Goal: Register for event/course

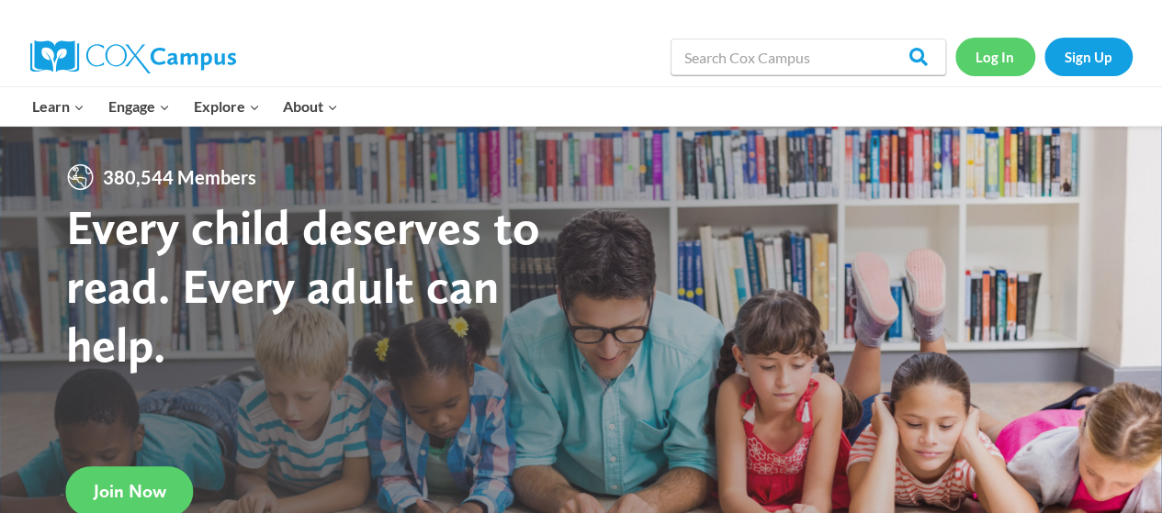
click at [997, 54] on link "Log In" at bounding box center [995, 57] width 80 height 38
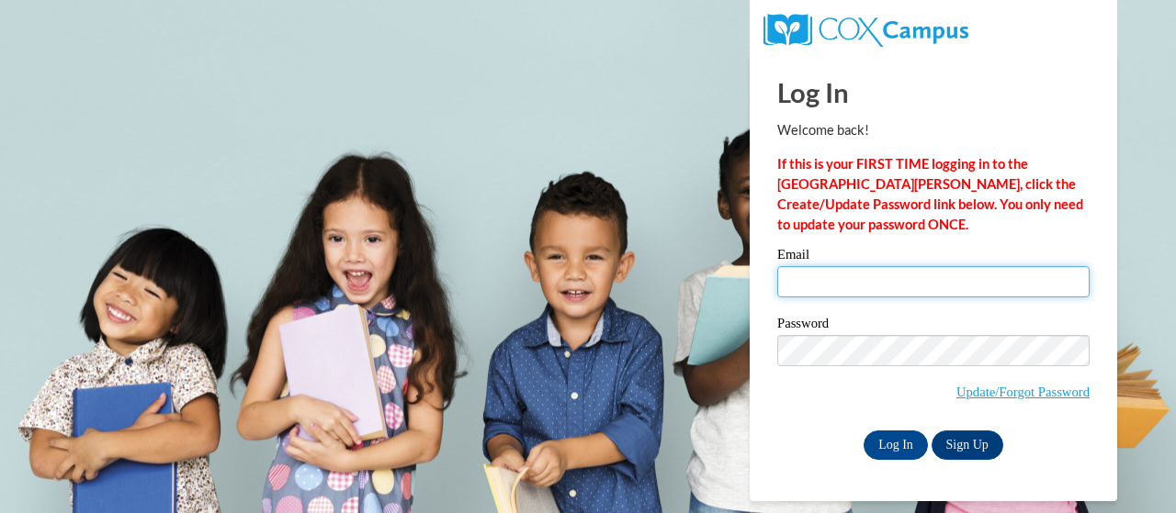
click at [856, 284] on input "Email" at bounding box center [933, 281] width 312 height 31
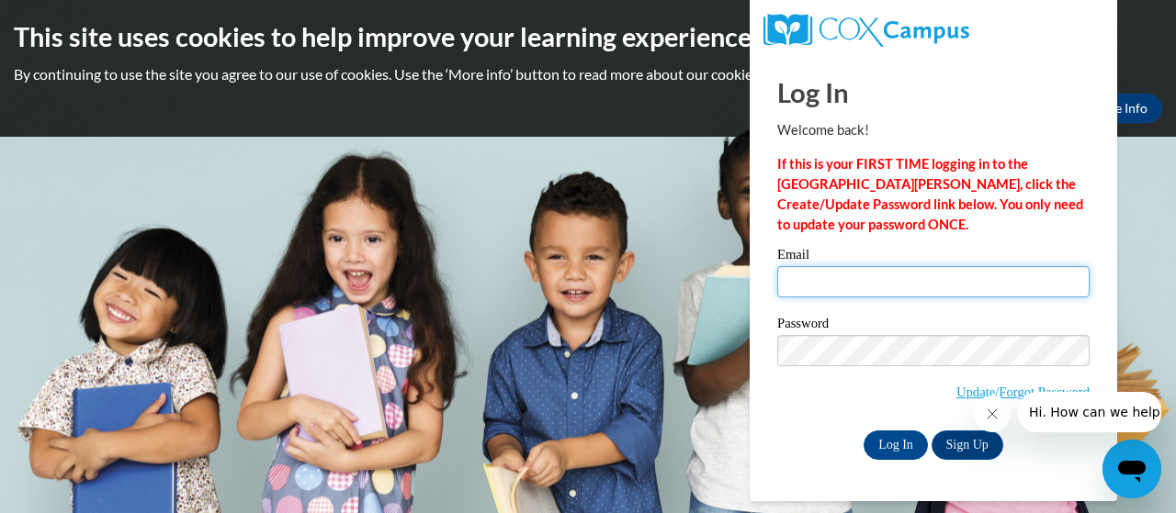
type input "[PERSON_NAME][EMAIL_ADDRESS][DOMAIN_NAME]"
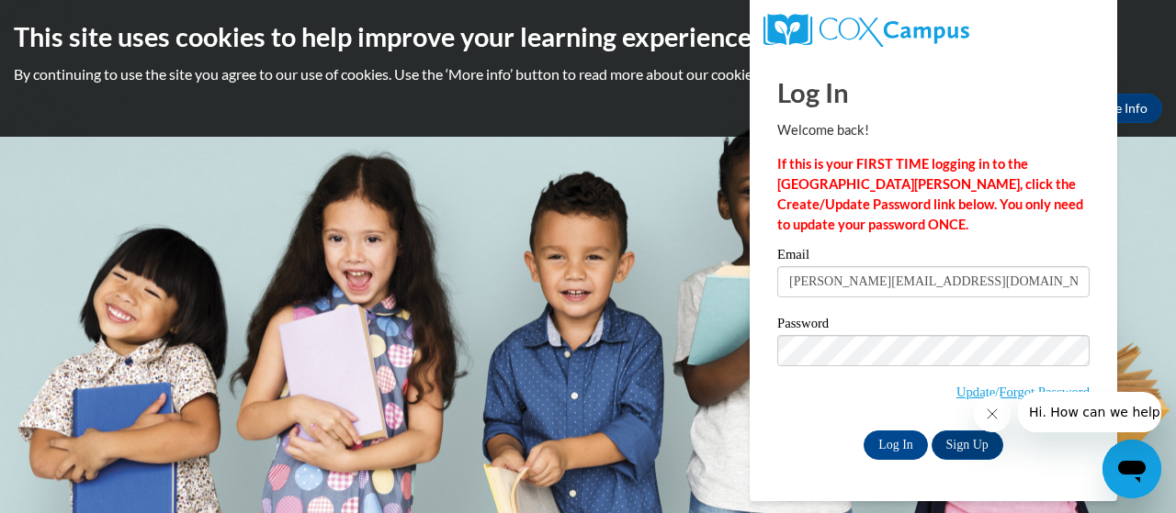
click at [979, 419] on button "Close message from company" at bounding box center [991, 414] width 37 height 37
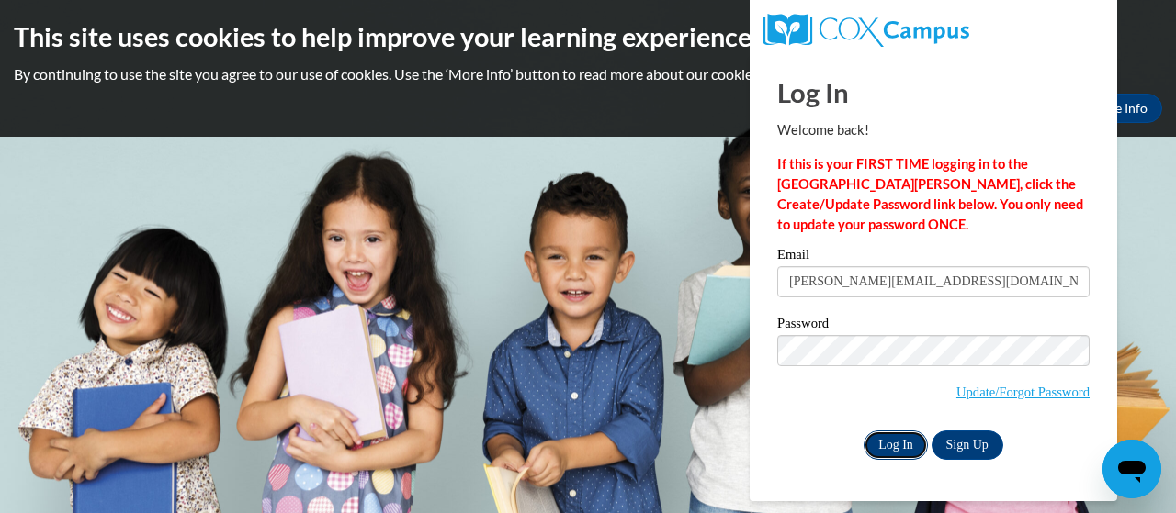
click at [863, 447] on input "Log In" at bounding box center [895, 445] width 64 height 29
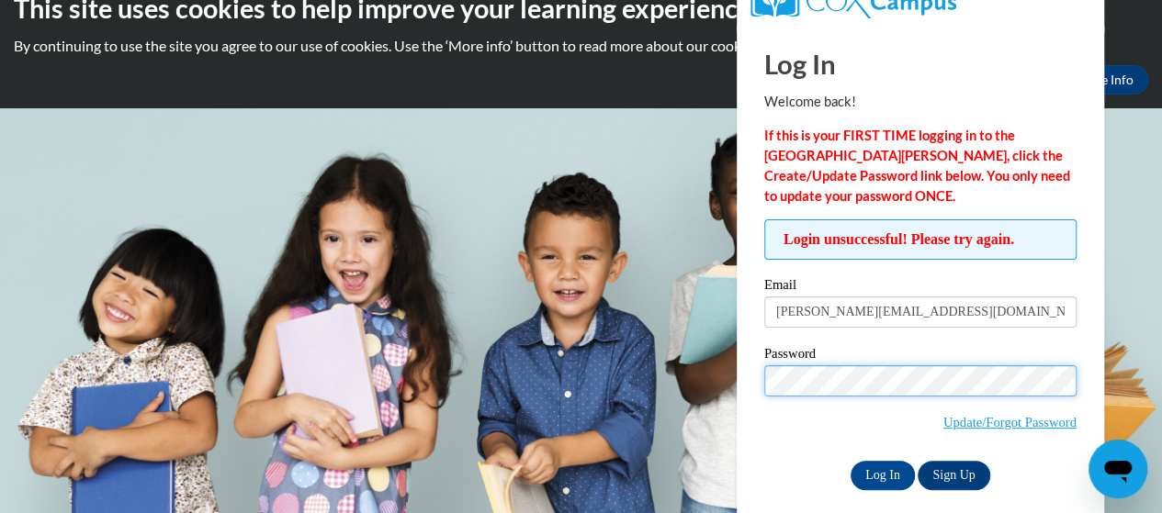
scroll to position [44, 0]
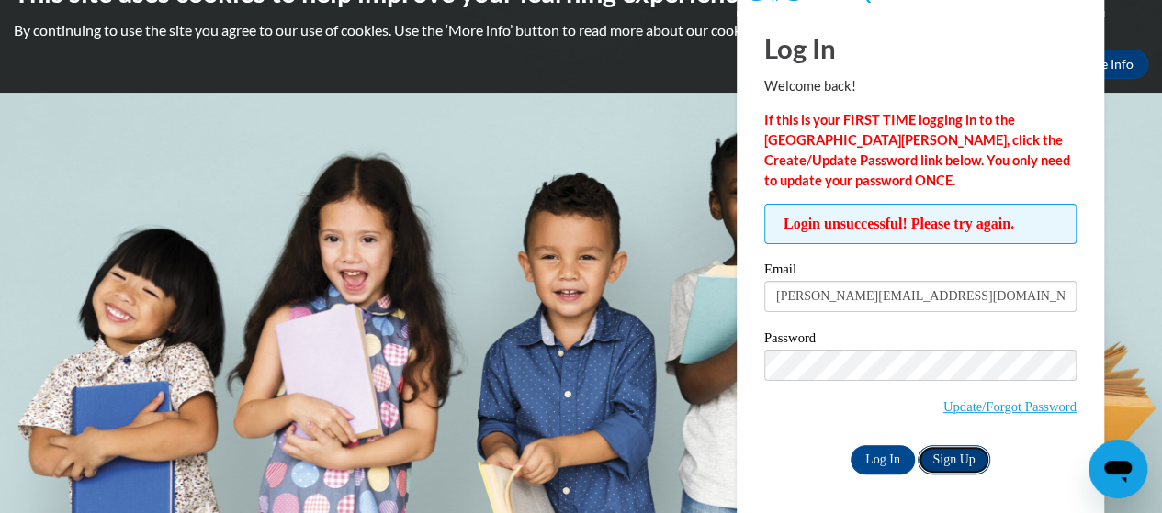
click at [961, 457] on link "Sign Up" at bounding box center [954, 459] width 72 height 29
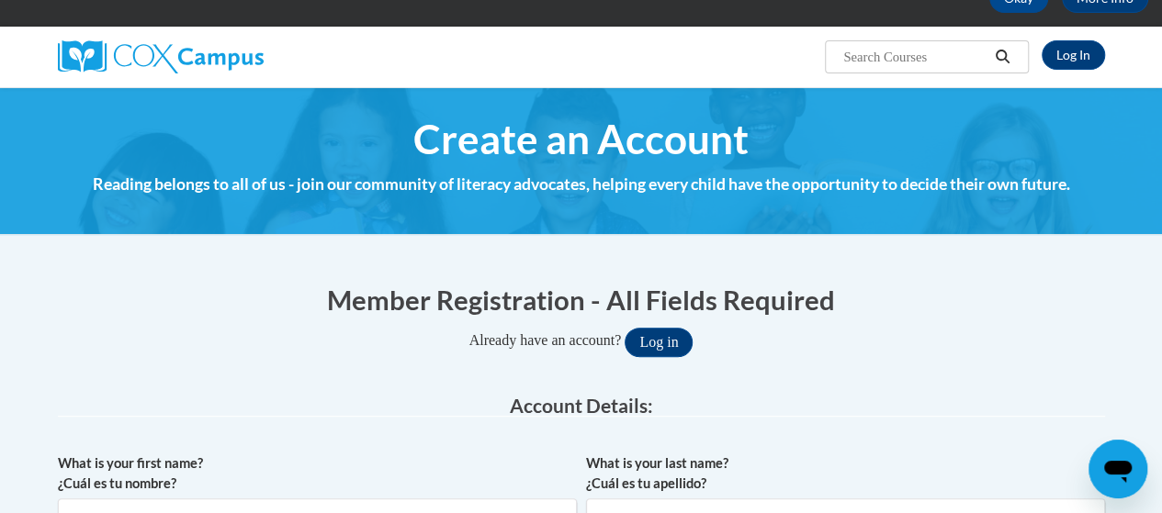
scroll to position [276, 0]
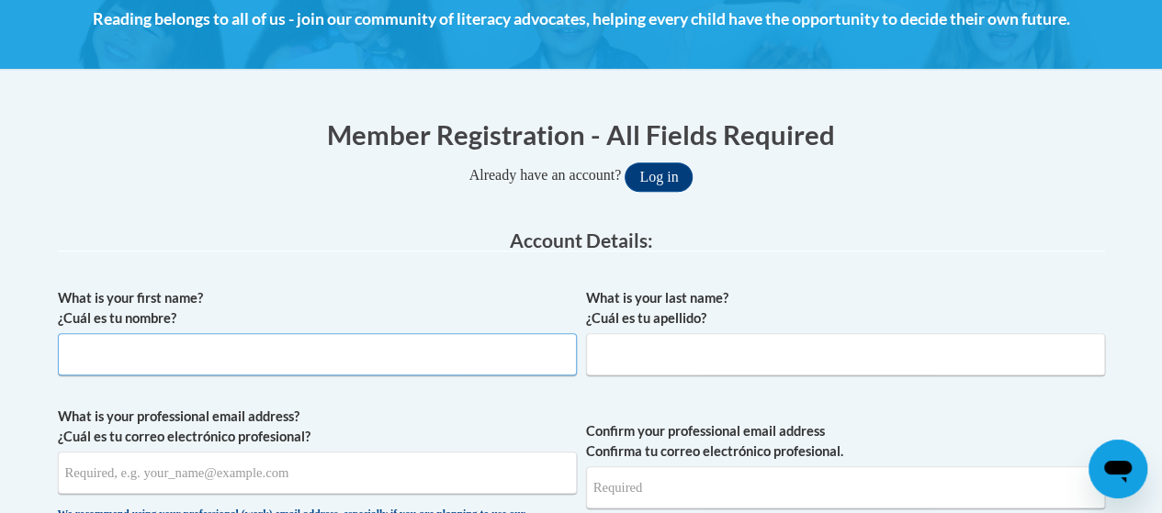
click at [296, 354] on input "What is your first name? ¿Cuál es tu nombre?" at bounding box center [317, 354] width 519 height 42
type input "Astoria"
type input "Doyle"
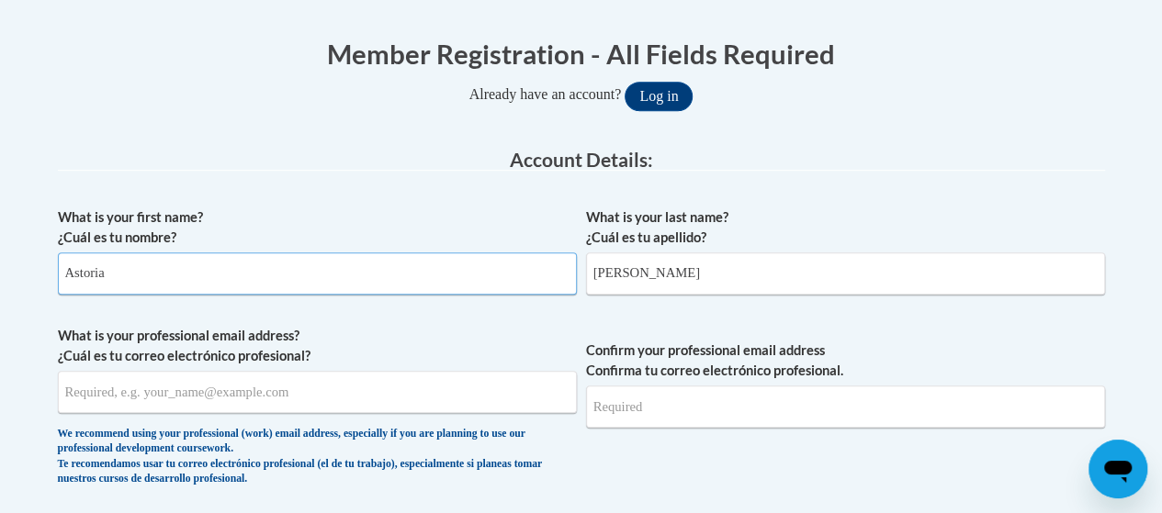
scroll to position [459, 0]
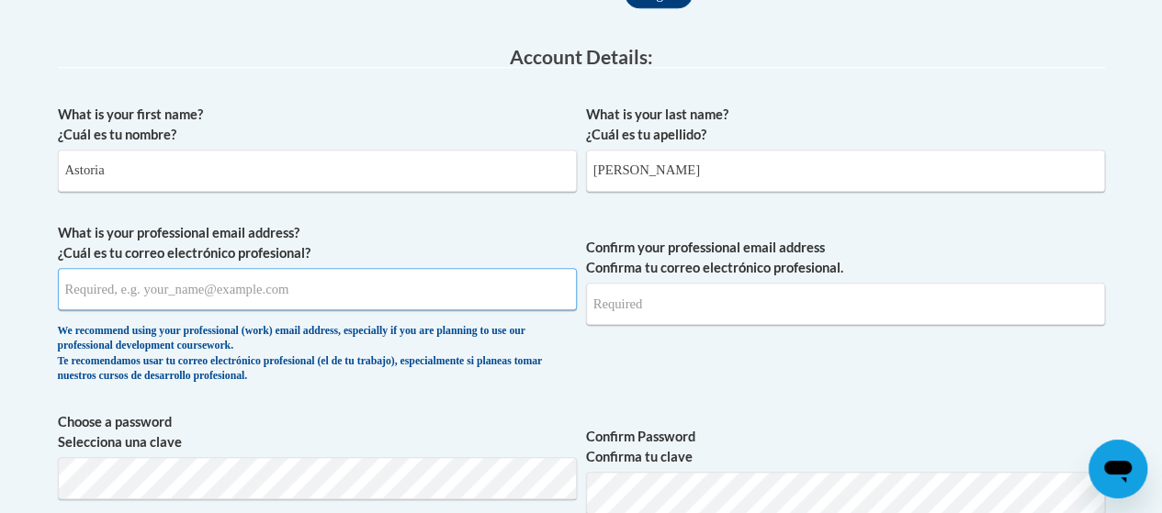
click at [286, 299] on input "What is your professional email address? ¿Cuál es tu correo electrónico profesi…" at bounding box center [317, 289] width 519 height 42
type input "a"
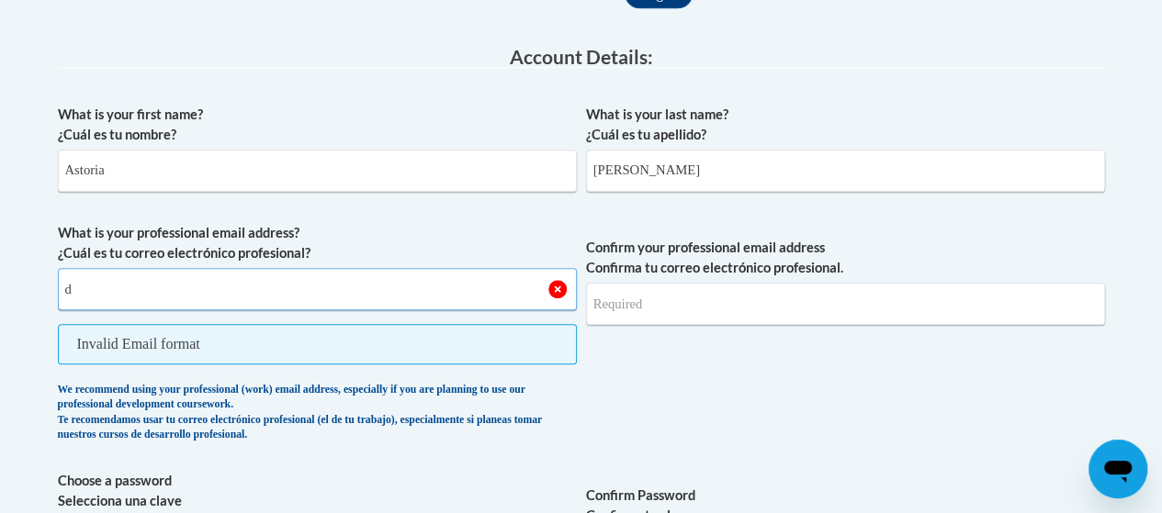
drag, startPoint x: 561, startPoint y: 299, endPoint x: 560, endPoint y: 289, distance: 10.1
click at [560, 299] on input "d" at bounding box center [317, 289] width 519 height 42
click at [560, 287] on input "d" at bounding box center [317, 289] width 519 height 42
click at [554, 289] on input "d" at bounding box center [317, 289] width 519 height 42
click at [524, 293] on input "d" at bounding box center [317, 289] width 519 height 42
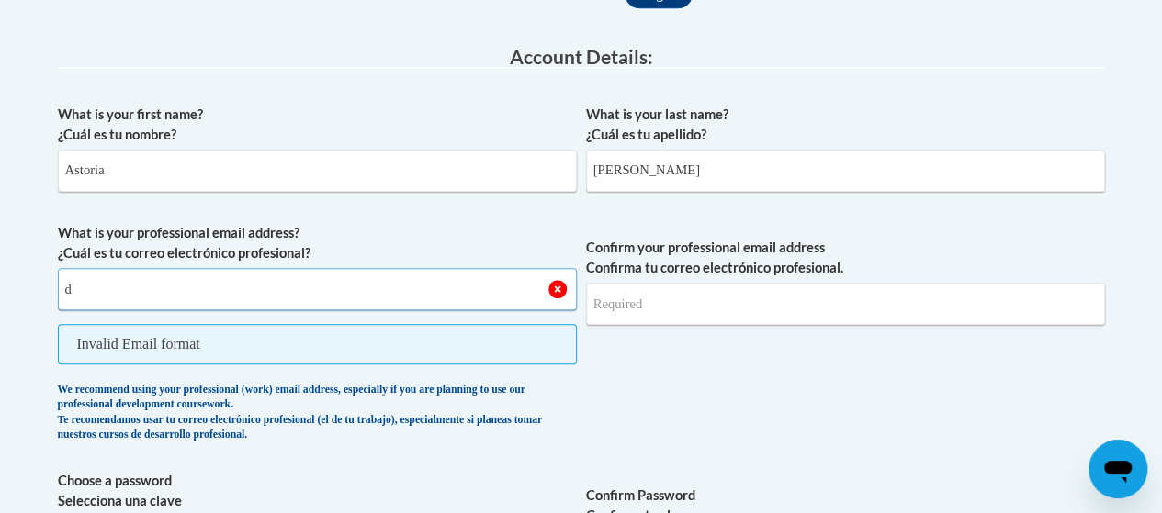
click at [524, 293] on input "d" at bounding box center [317, 289] width 519 height 42
paste input "Doyle.Astoria.R@muscogee.k12.ga.us"
type input "Doyle.Astoria.R@muscogee.k12.ga.us"
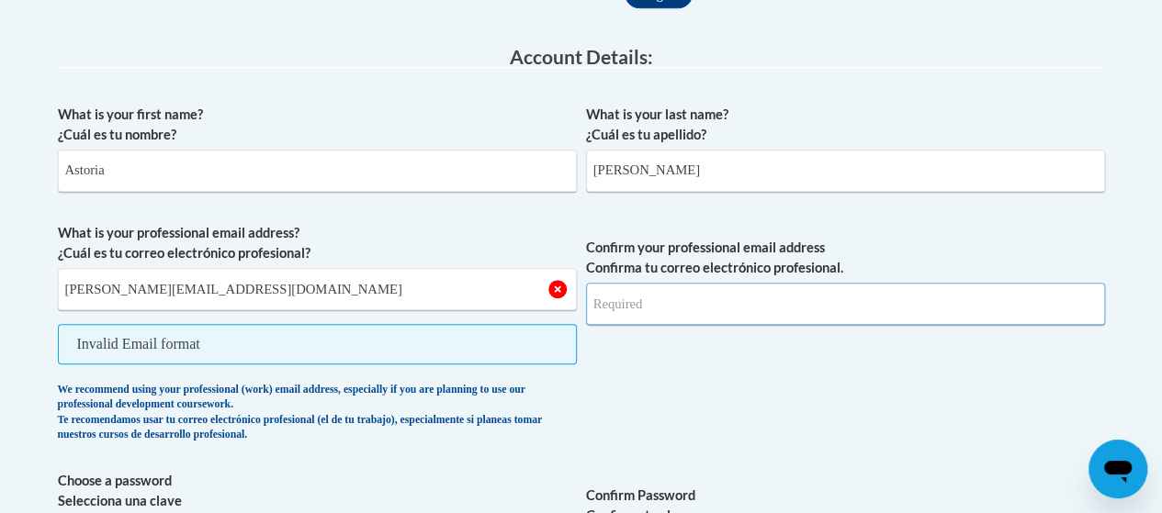
click at [656, 310] on input "Confirm your professional email address Confirma tu correo electrónico profesio…" at bounding box center [845, 304] width 519 height 42
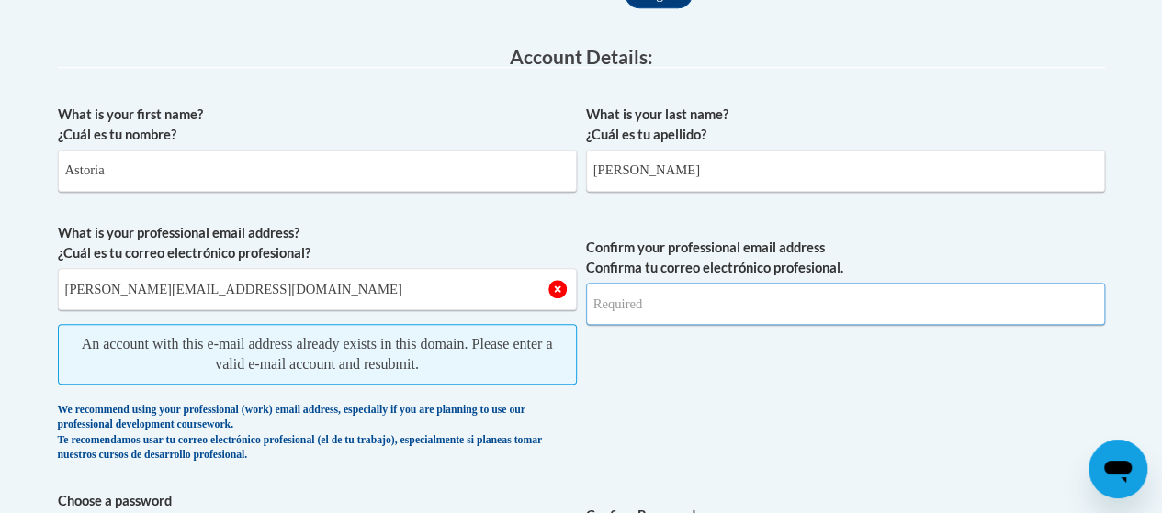
click at [648, 304] on input "Confirm your professional email address Confirma tu correo electrónico profesio…" at bounding box center [845, 304] width 519 height 42
type input "[EMAIL_ADDRESS][DOMAIN_NAME]"
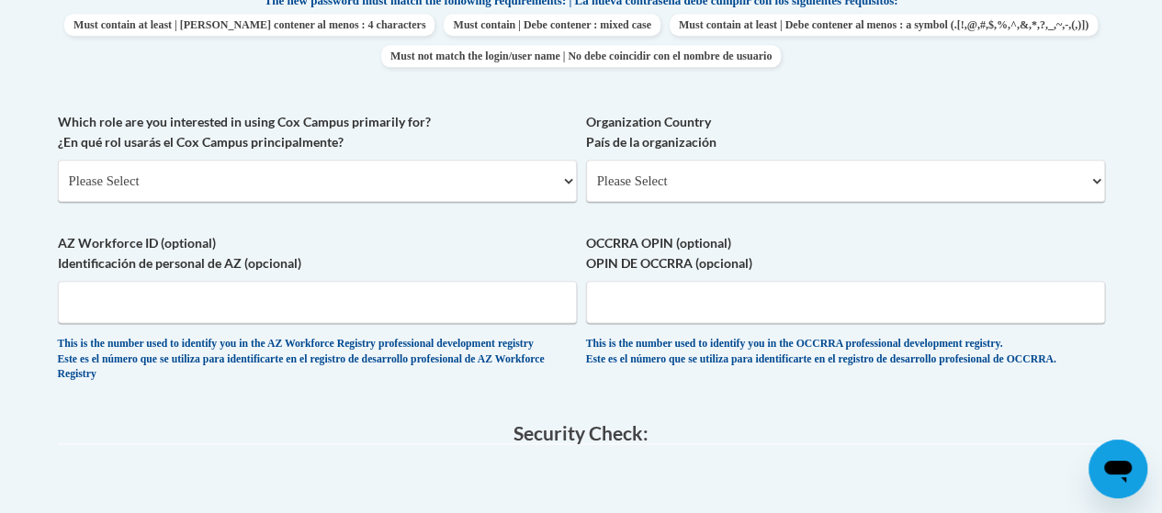
scroll to position [1010, 0]
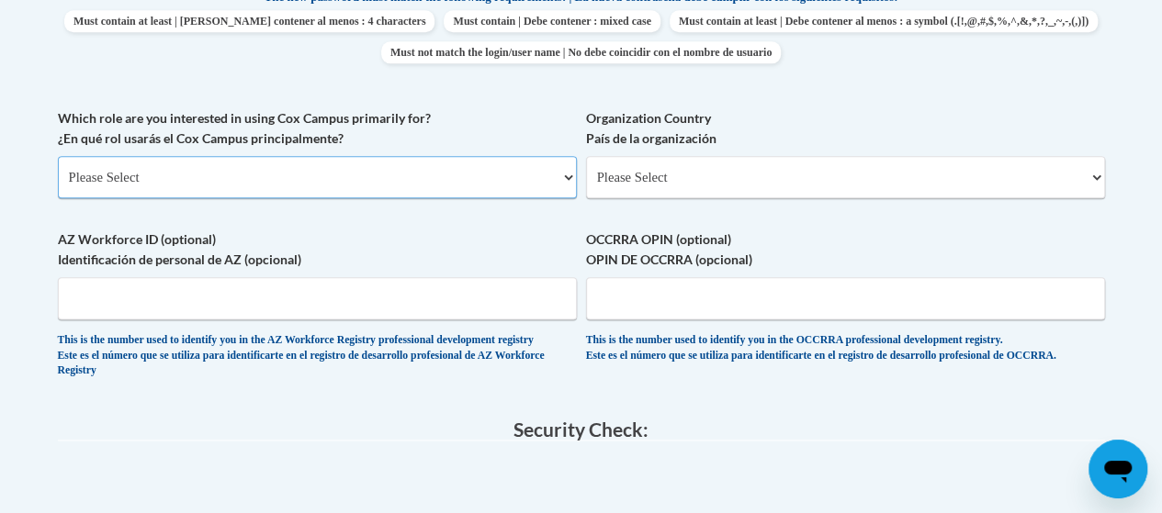
click at [329, 175] on select "Please Select College/University | Colegio/Universidad Community/Nonprofit Part…" at bounding box center [317, 177] width 519 height 42
select select "fbf2d438-af2f-41f8-98f1-81c410e29de3"
click at [58, 156] on select "Please Select College/University | Colegio/Universidad Community/Nonprofit Part…" at bounding box center [317, 177] width 519 height 42
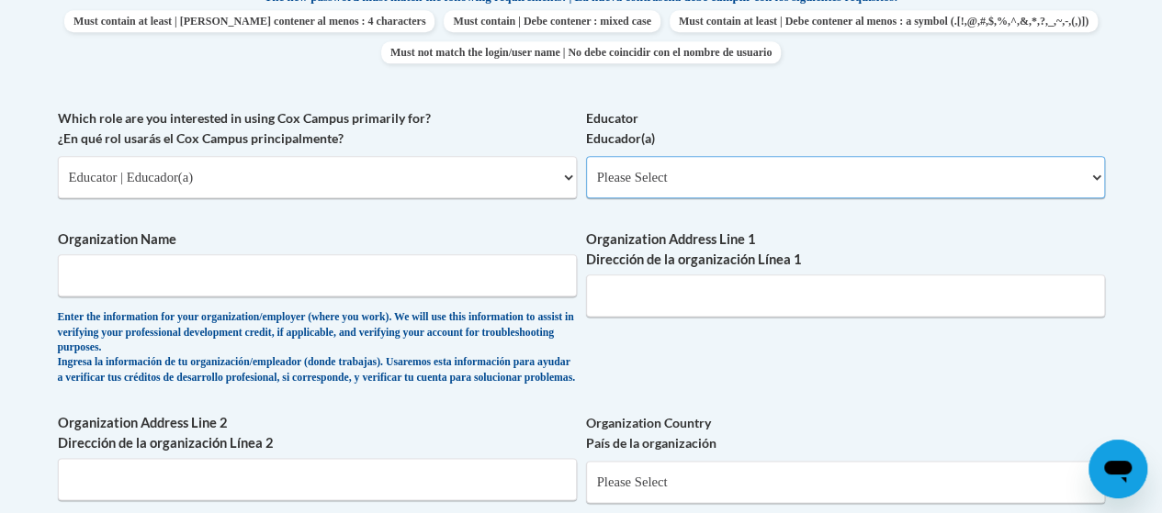
click at [778, 170] on select "Please Select Early Learning/Daycare Teacher/Family Home Care Provider | Maestr…" at bounding box center [845, 177] width 519 height 42
select select "8e40623d-54d0-45cd-9f92-5df65cd3f8cf"
click at [586, 156] on select "Please Select Early Learning/Daycare Teacher/Family Home Care Provider | Maestr…" at bounding box center [845, 177] width 519 height 42
click at [362, 290] on input "Organization Name" at bounding box center [317, 275] width 519 height 42
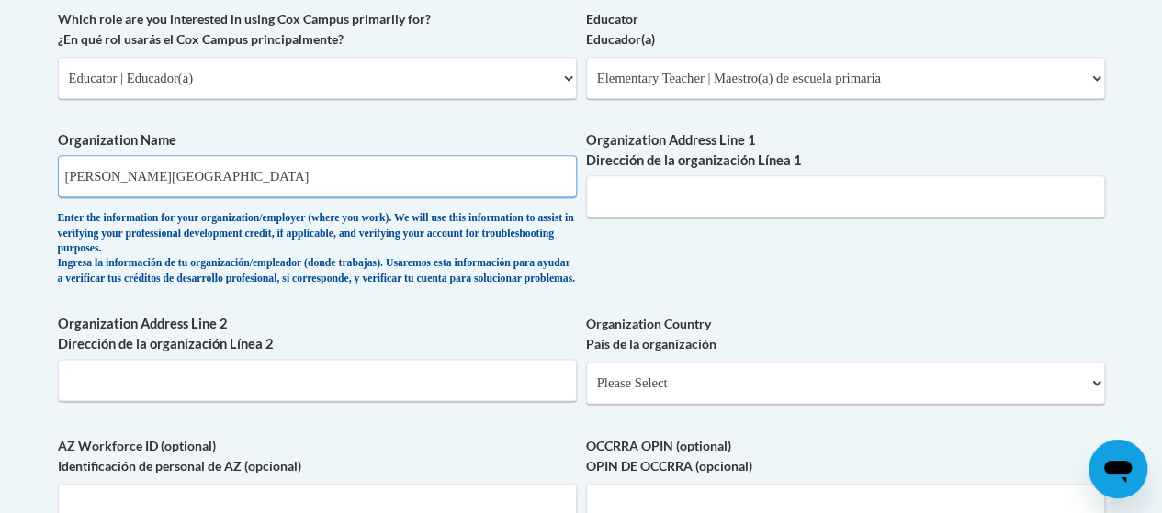
scroll to position [1194, 0]
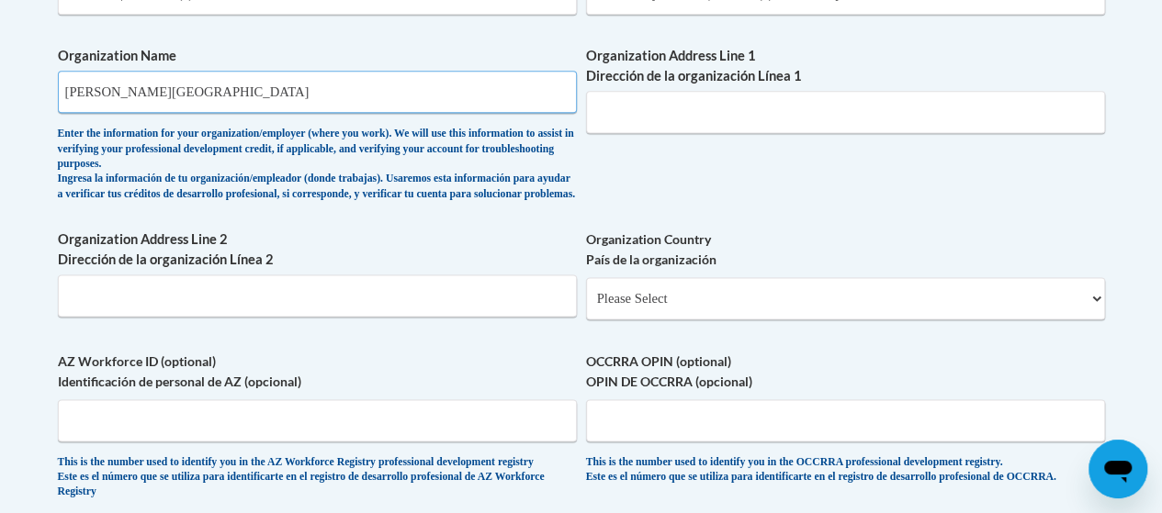
type input "Allen Elementary School"
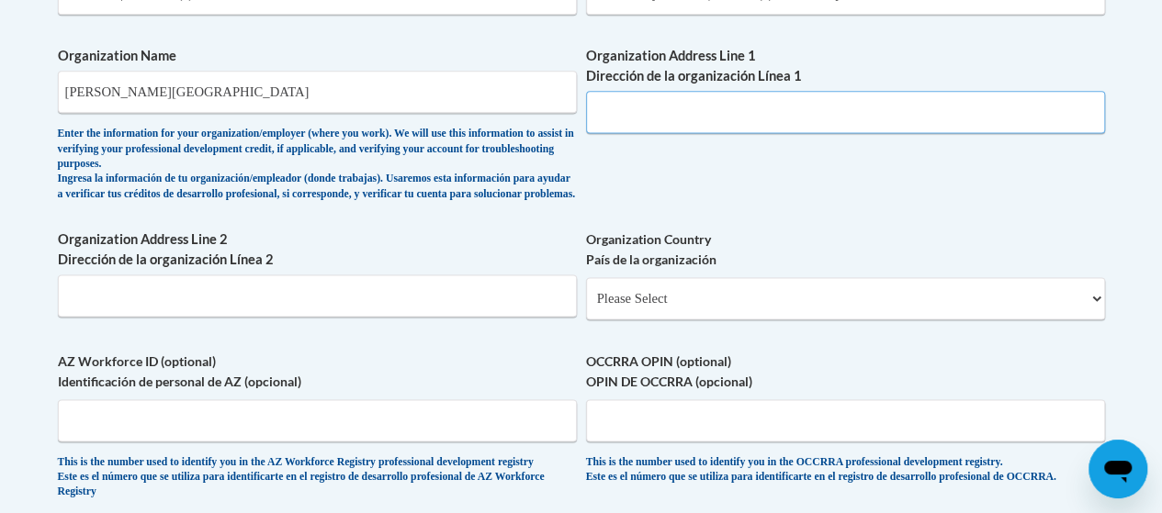
click at [703, 109] on input "Organization Address Line 1 Dirección de la organización Línea 1" at bounding box center [845, 112] width 519 height 42
click at [824, 126] on input "Organization Address Line 1 Dirección de la organización Línea 1" at bounding box center [845, 112] width 519 height 42
click at [821, 118] on input "Organization Address Line 1 Dirección de la organización Línea 1" at bounding box center [845, 112] width 519 height 42
click at [782, 111] on input "Organization Address Line 1 Dirección de la organización Línea 1" at bounding box center [845, 112] width 519 height 42
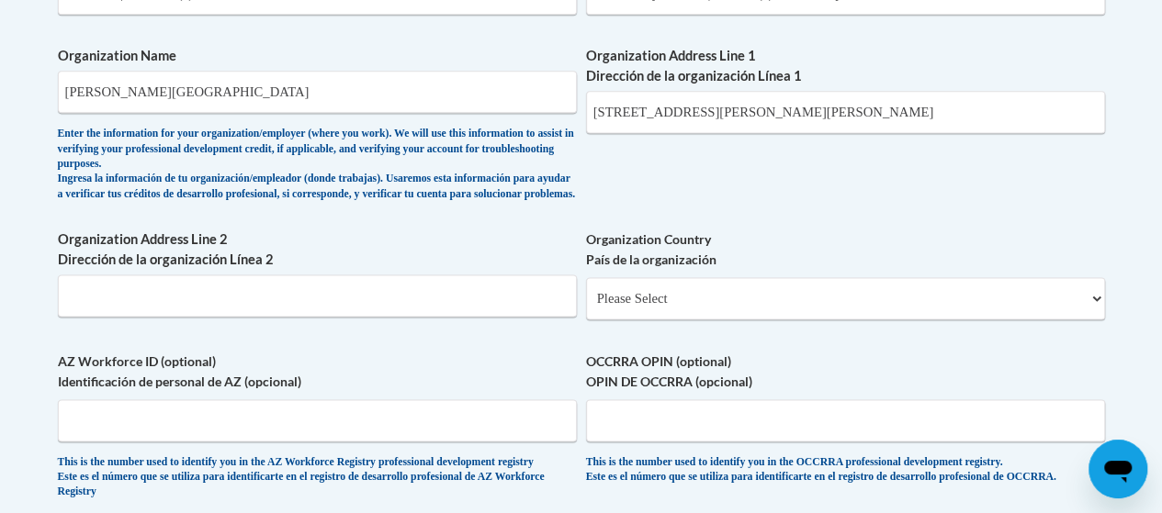
click at [957, 142] on div "Organization Address Line 1 Dirección de la organización Línea 1 1458 Benning D…" at bounding box center [845, 96] width 519 height 101
click at [94, 317] on input "Organization Address Line 2 Dirección de la organización Línea 2" at bounding box center [317, 296] width 519 height 42
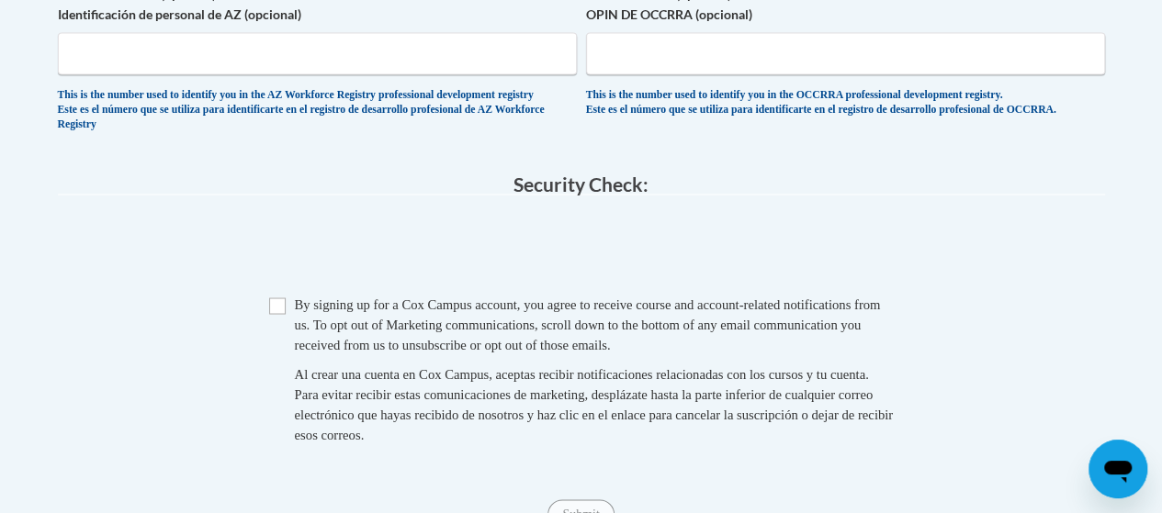
scroll to position [1286, 0]
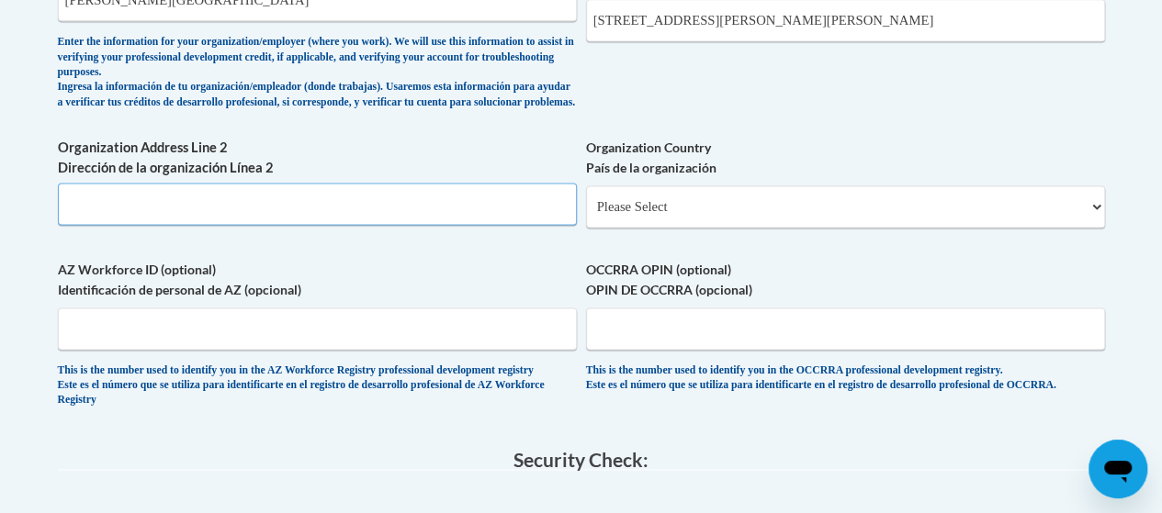
click at [313, 221] on input "Organization Address Line 2 Dirección de la organización Línea 2" at bounding box center [317, 204] width 519 height 42
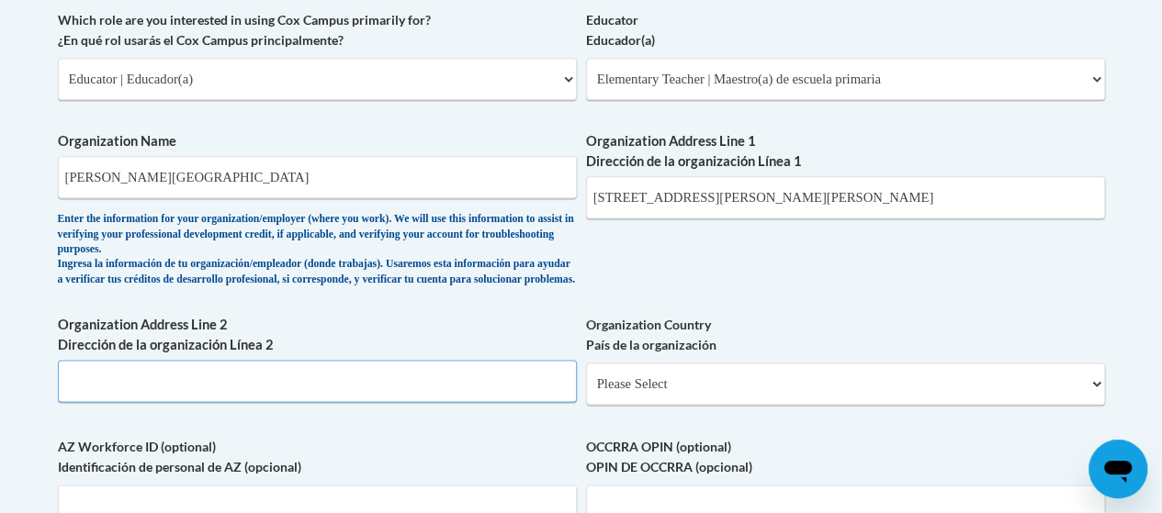
scroll to position [1102, 0]
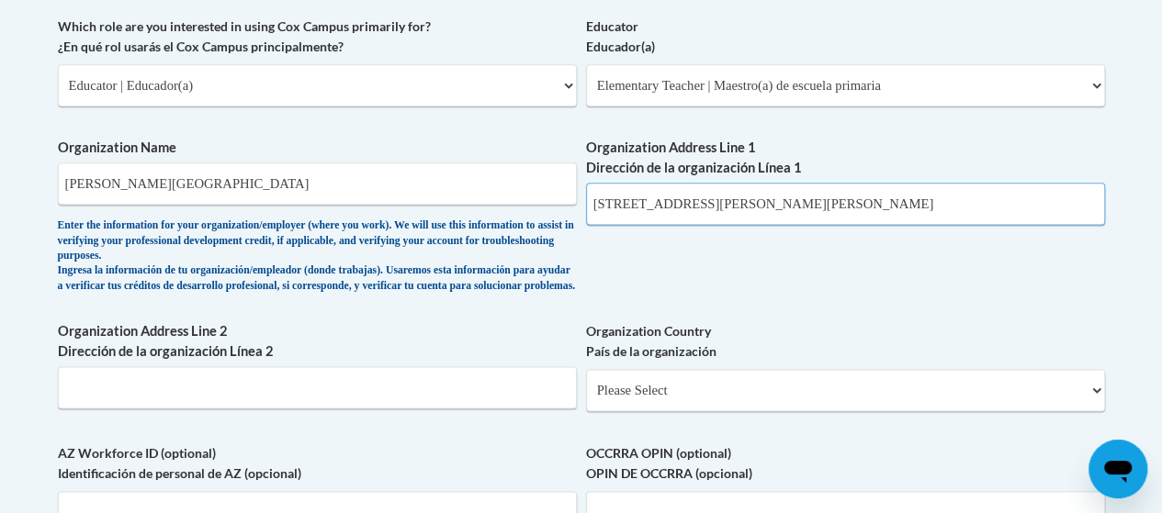
click at [667, 201] on input "1458 Benning Dr, Columbus, GA 31903" at bounding box center [845, 204] width 519 height 42
click at [667, 202] on input "1458 Benning Dr, Columbus, GA 31903" at bounding box center [845, 204] width 519 height 42
click at [781, 197] on input "1458 Benning Dr, Columbus, GA 31903" at bounding box center [845, 204] width 519 height 42
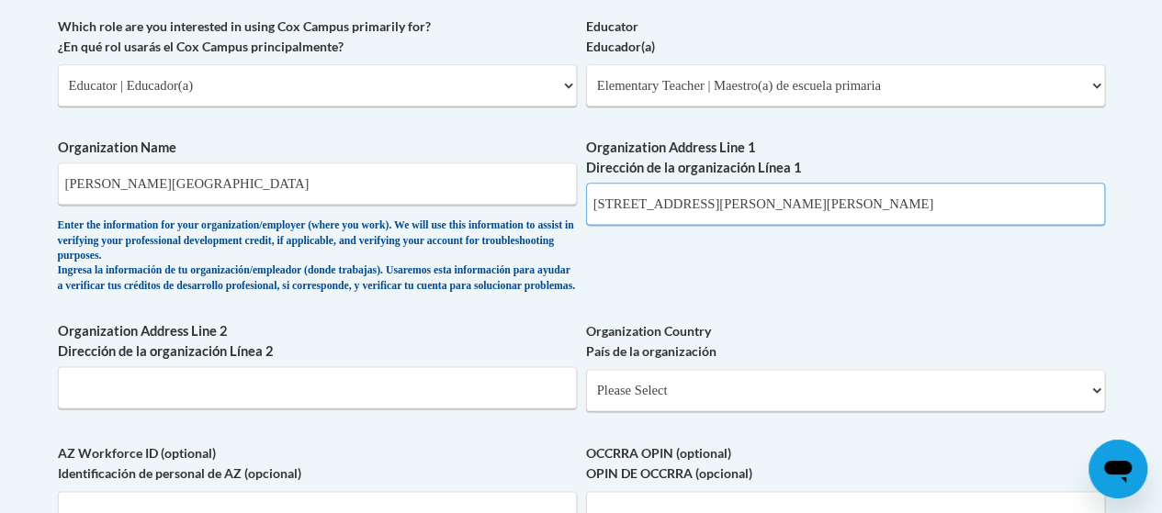
click at [781, 197] on input "1458 Benning Dr, Columbus, GA 31903" at bounding box center [845, 204] width 519 height 42
paste input "5201 23rd Ave #5098, Columbus, GA 31904"
drag, startPoint x: 851, startPoint y: 204, endPoint x: 325, endPoint y: 177, distance: 526.1
click at [325, 177] on div "What is your first name? ¿Cuál es tu nombre? Astoria What is your last name? ¿C…" at bounding box center [581, 32] width 1047 height 1158
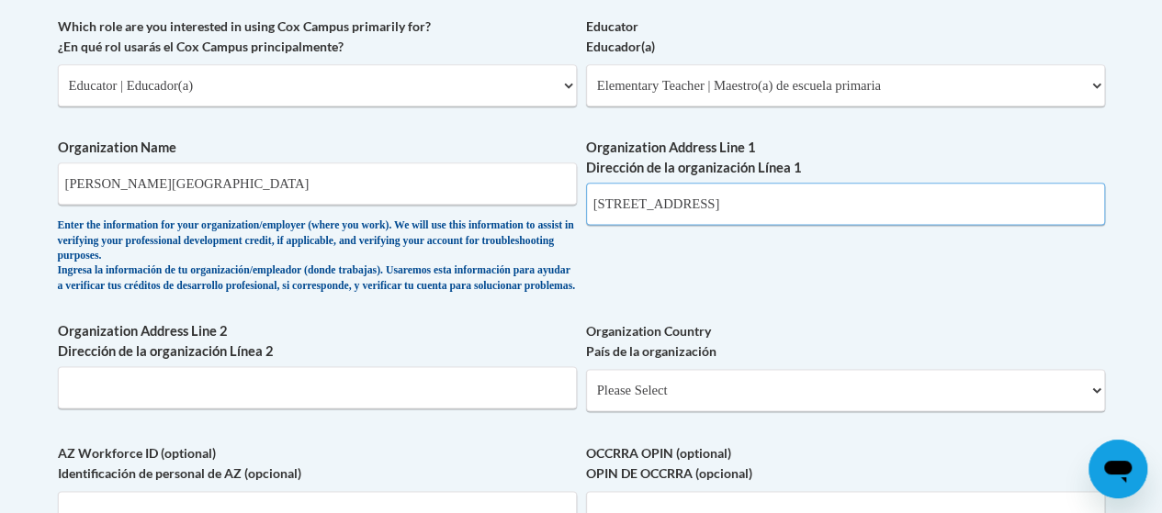
click at [724, 209] on input "23rd Ave #5098, Columbus, GA 31904" at bounding box center [845, 204] width 519 height 42
paste input "5201"
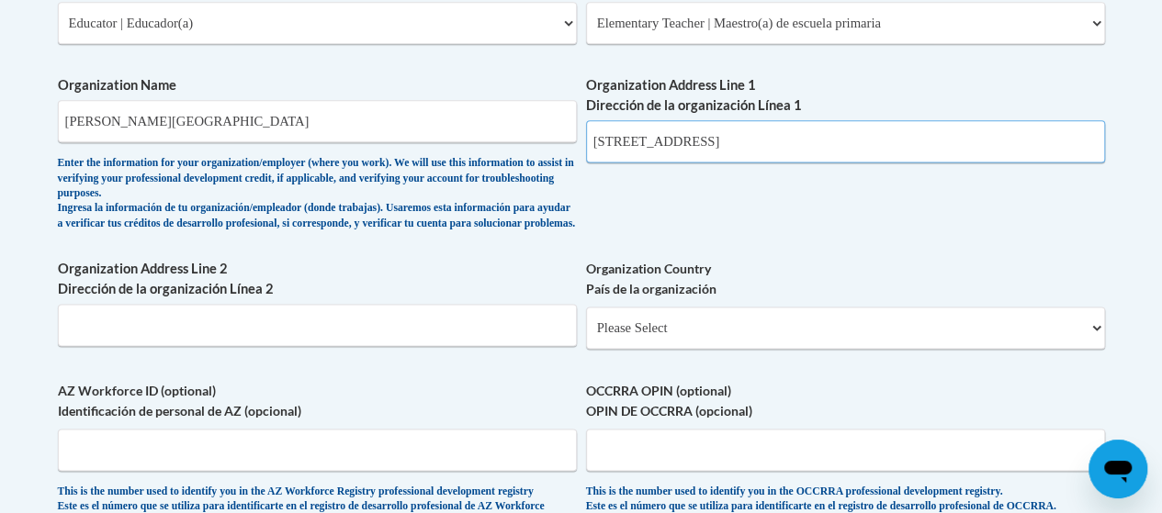
scroll to position [1194, 0]
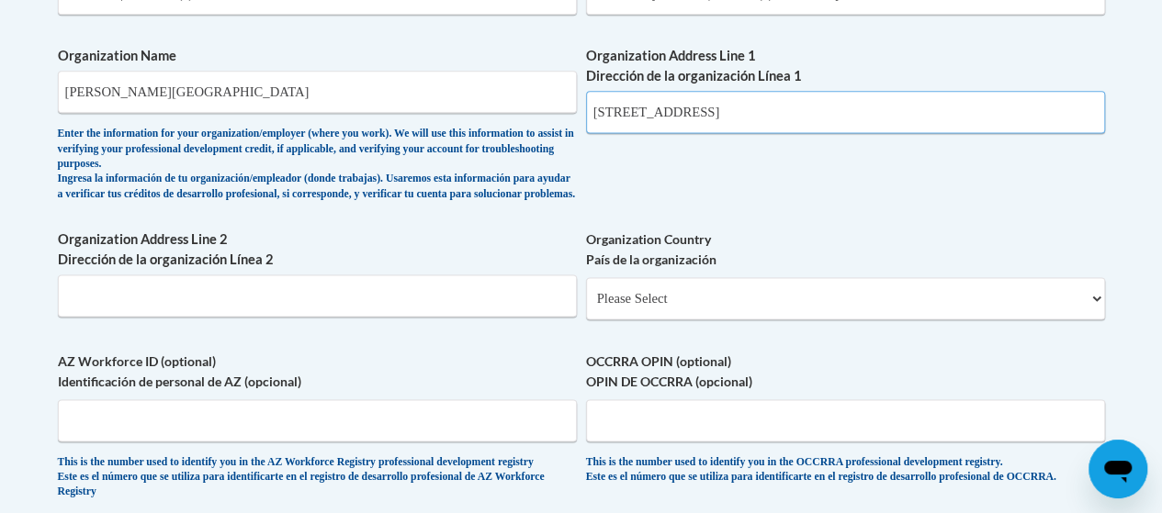
type input "5201 23rd Ave #5098, Columbus, GA 31904"
click at [306, 308] on input "Organization Address Line 2 Dirección de la organización Línea 2" at bounding box center [317, 296] width 519 height 42
click at [779, 320] on select "Please Select United States | Estados Unidos Outside of the United States | Fue…" at bounding box center [845, 298] width 519 height 42
select select "ad49bcad-a171-4b2e-b99c-48b446064914"
click at [586, 292] on select "Please Select United States | Estados Unidos Outside of the United States | Fue…" at bounding box center [845, 298] width 519 height 42
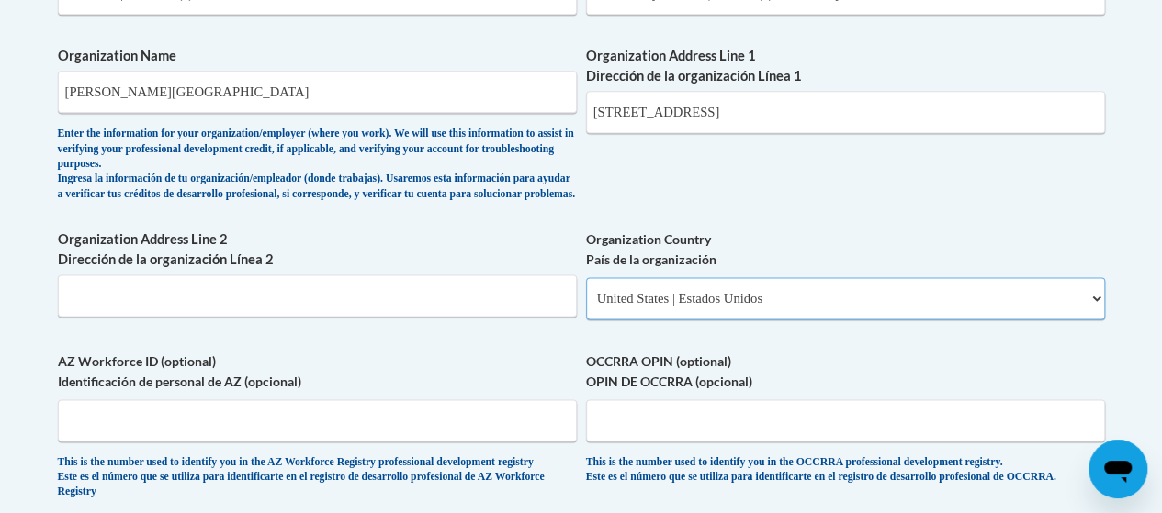
select select
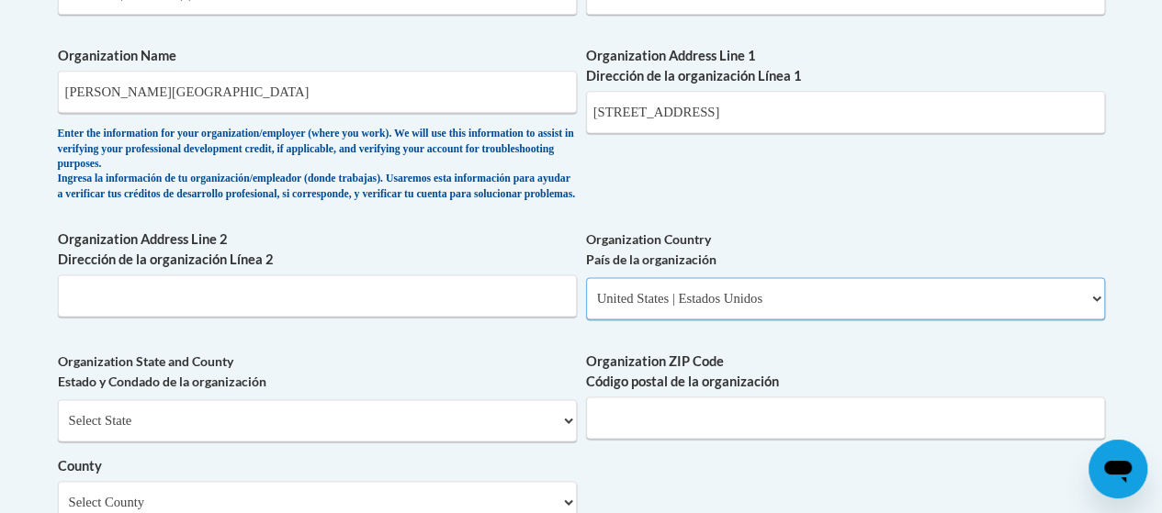
click at [883, 320] on select "Please Select United States | Estados Unidos Outside of the United States | Fue…" at bounding box center [845, 298] width 519 height 42
select select
click at [586, 292] on select "Please Select United States | Estados Unidos Outside of the United States | Fue…" at bounding box center [845, 298] width 519 height 42
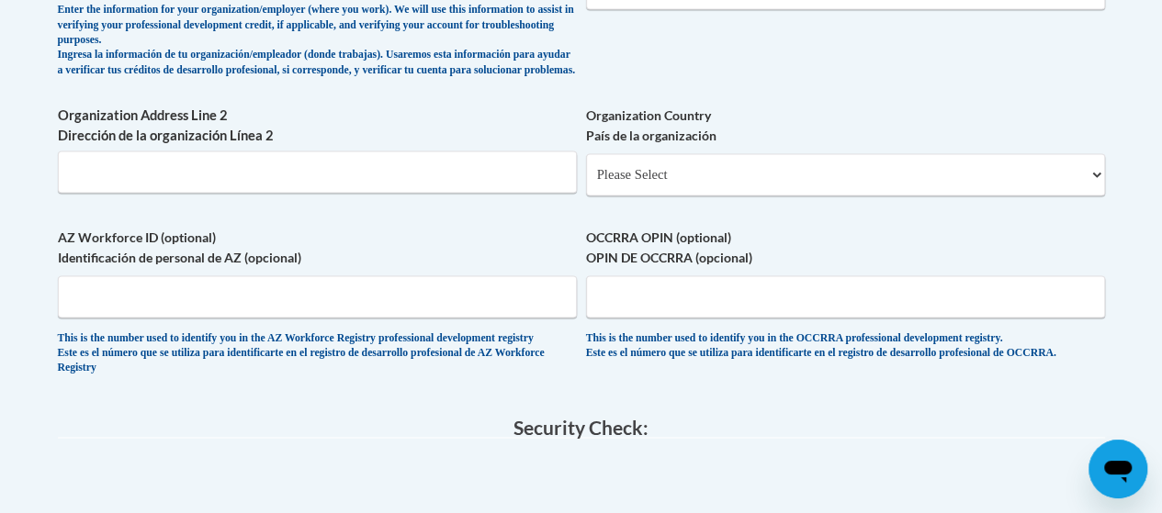
scroll to position [1561, 0]
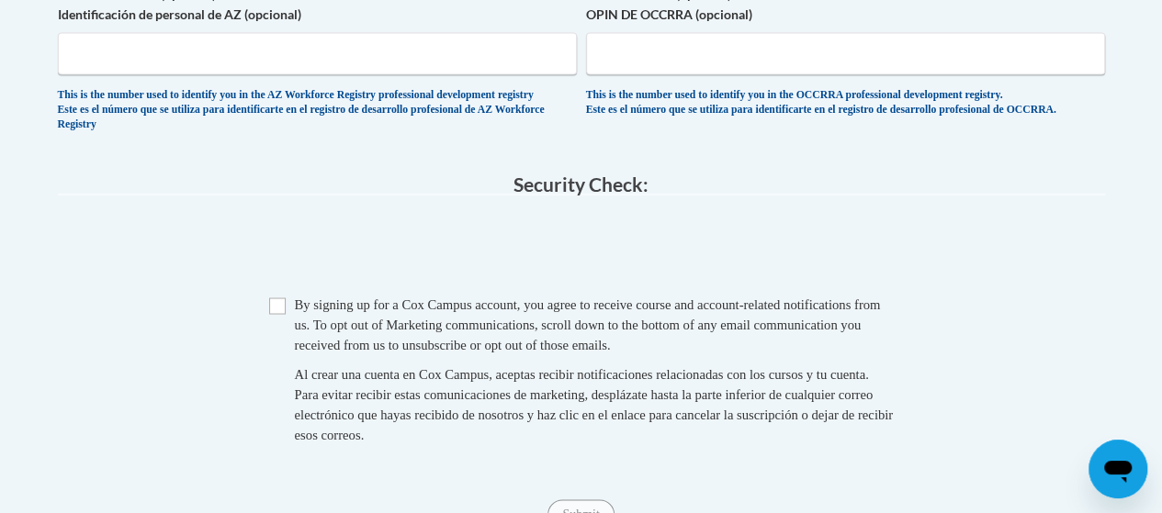
click at [287, 334] on span "Checkbox By signing up for a Cox Campus account, you agree to receive course an…" at bounding box center [581, 378] width 625 height 169
click at [277, 314] on input "Checkbox" at bounding box center [277, 306] width 17 height 17
checkbox input "true"
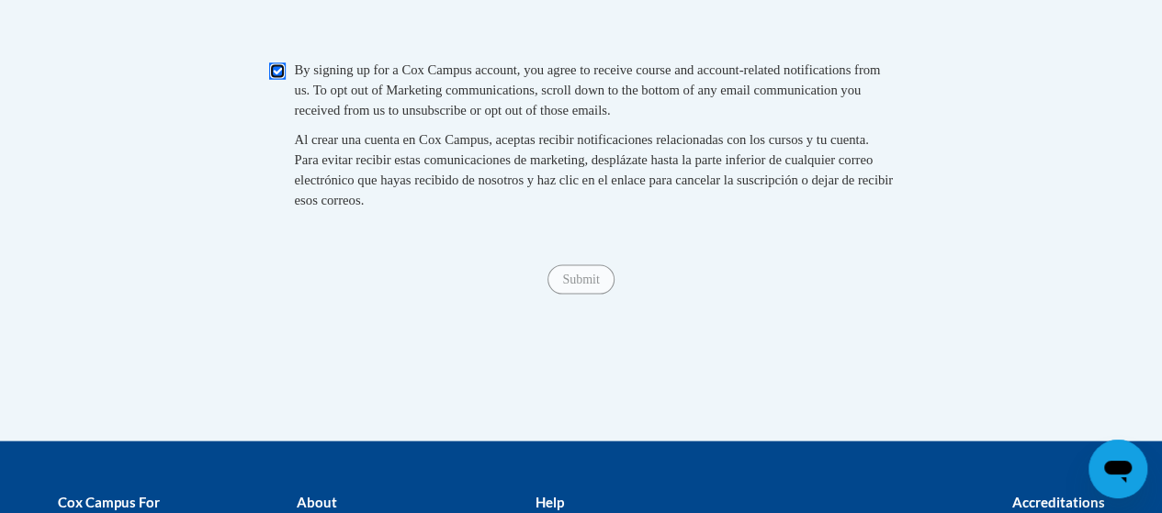
scroll to position [2021, 0]
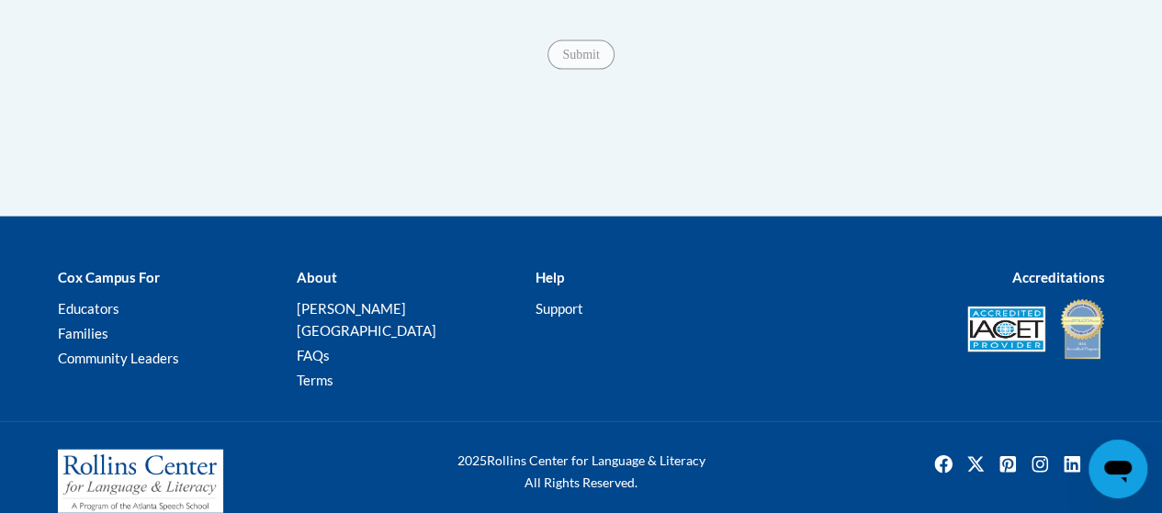
click at [579, 61] on span "Submit" at bounding box center [580, 53] width 66 height 15
click at [574, 61] on span "Submit" at bounding box center [580, 53] width 66 height 15
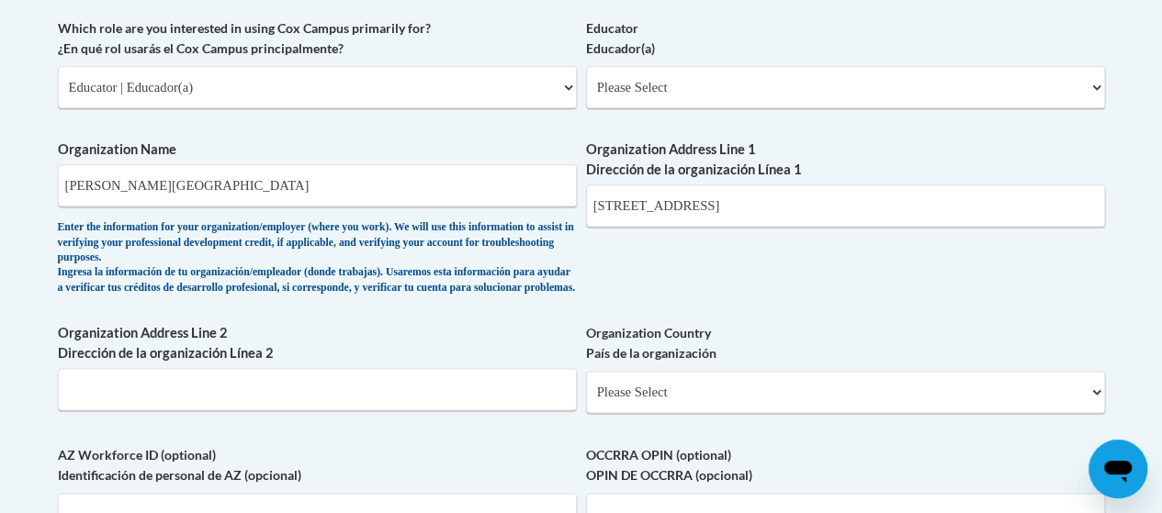
scroll to position [919, 0]
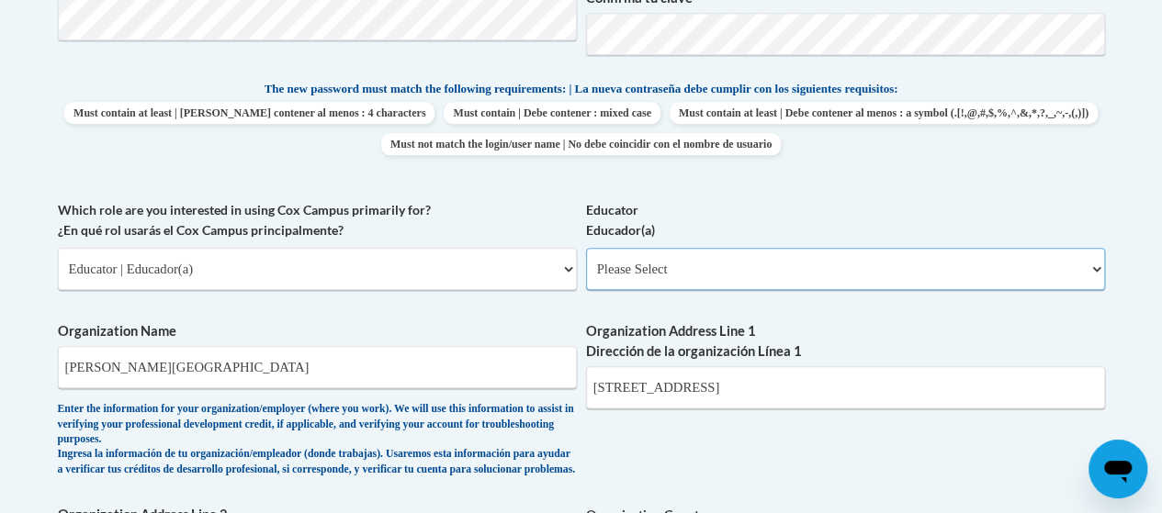
click at [772, 265] on select "Please Select Early Learning/Daycare Teacher/Family Home Care Provider | Maestr…" at bounding box center [845, 269] width 519 height 42
click at [586, 248] on select "Please Select Early Learning/Daycare Teacher/Family Home Care Provider | Maestr…" at bounding box center [845, 269] width 519 height 42
click at [659, 260] on select "Please Select Early Learning/Daycare Teacher/Family Home Care Provider | Maestr…" at bounding box center [845, 269] width 519 height 42
select select "8e40623d-54d0-45cd-9f92-5df65cd3f8cf"
click at [586, 248] on select "Please Select Early Learning/Daycare Teacher/Family Home Care Provider | Maestr…" at bounding box center [845, 269] width 519 height 42
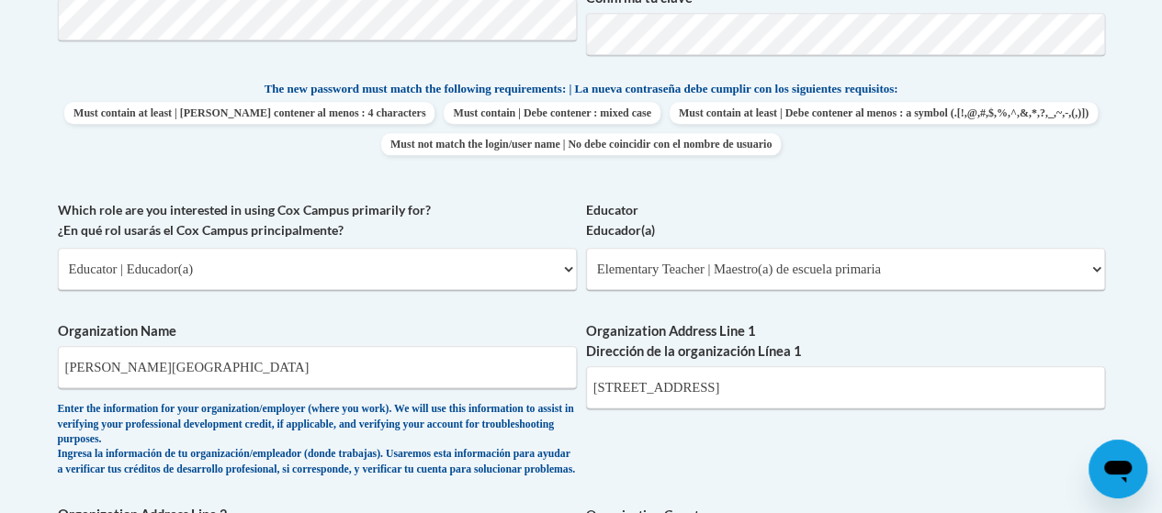
click at [574, 185] on div "What is your first name? ¿Cuál es tu nombre? Astoria What is your last name? ¿C…" at bounding box center [581, 215] width 1047 height 1158
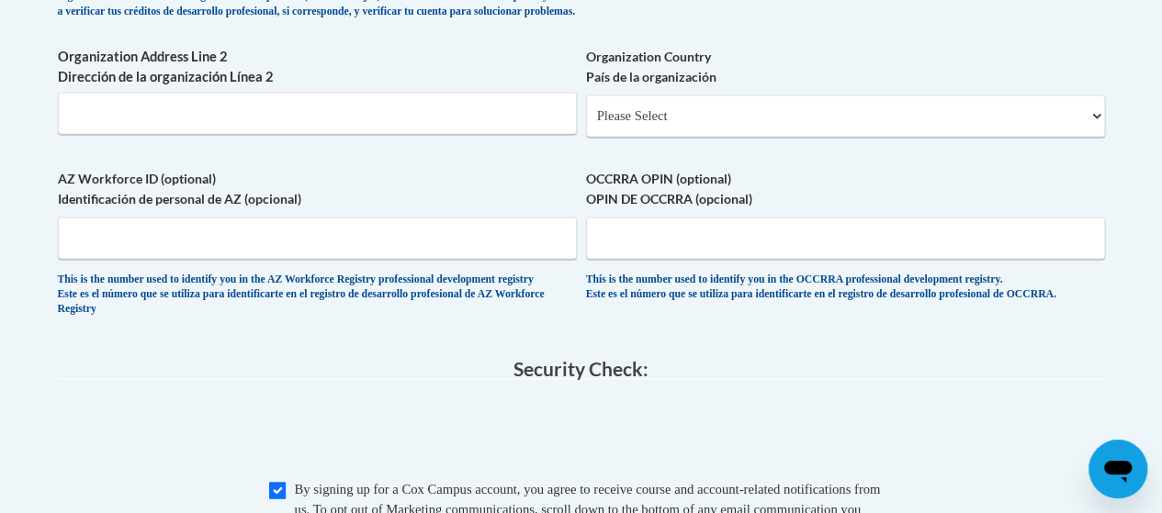
scroll to position [1286, 0]
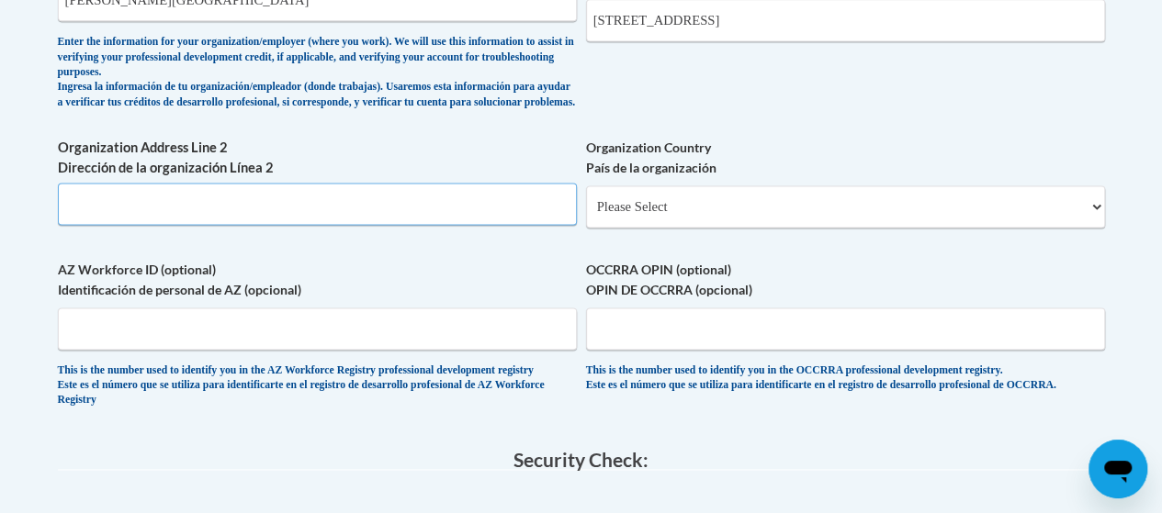
click at [312, 205] on input "Organization Address Line 2 Dirección de la organización Línea 2" at bounding box center [317, 204] width 519 height 42
click at [672, 219] on select "Please Select United States | Estados Unidos Outside of the United States | Fue…" at bounding box center [845, 207] width 519 height 42
select select "ad49bcad-a171-4b2e-b99c-48b446064914"
click at [586, 200] on select "Please Select United States | Estados Unidos Outside of the United States | Fue…" at bounding box center [845, 207] width 519 height 42
select select
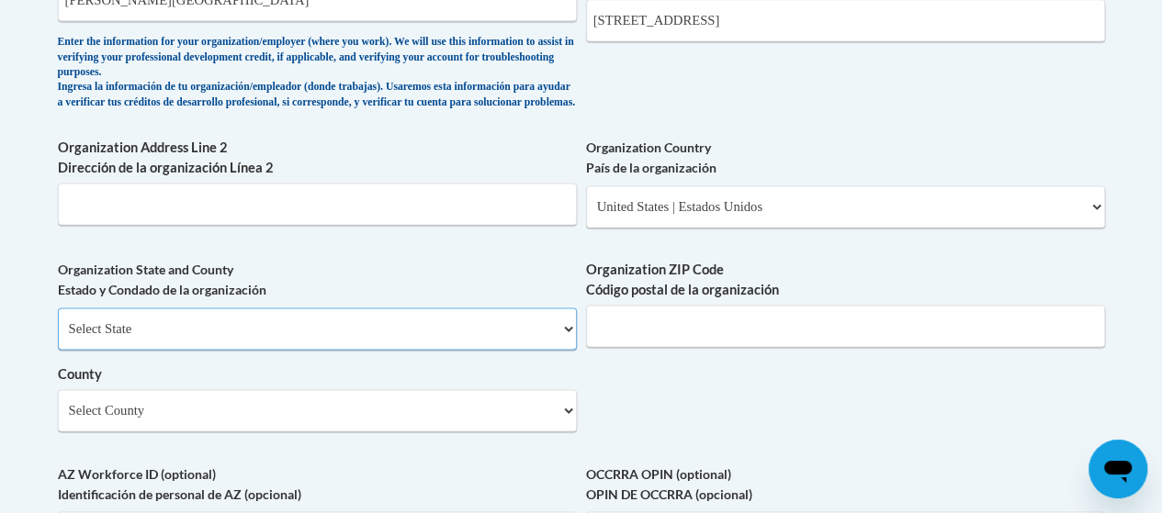
click at [362, 344] on select "Select State Alabama Alaska Arizona Arkansas California Colorado Connecticut De…" at bounding box center [317, 329] width 519 height 42
select select "Georgia"
click at [58, 321] on select "Select State Alabama Alaska Arizona Arkansas California Colorado Connecticut De…" at bounding box center [317, 329] width 519 height 42
click at [663, 343] on input "Organization ZIP Code Código postal de la organización" at bounding box center [845, 326] width 519 height 42
type input "31908"
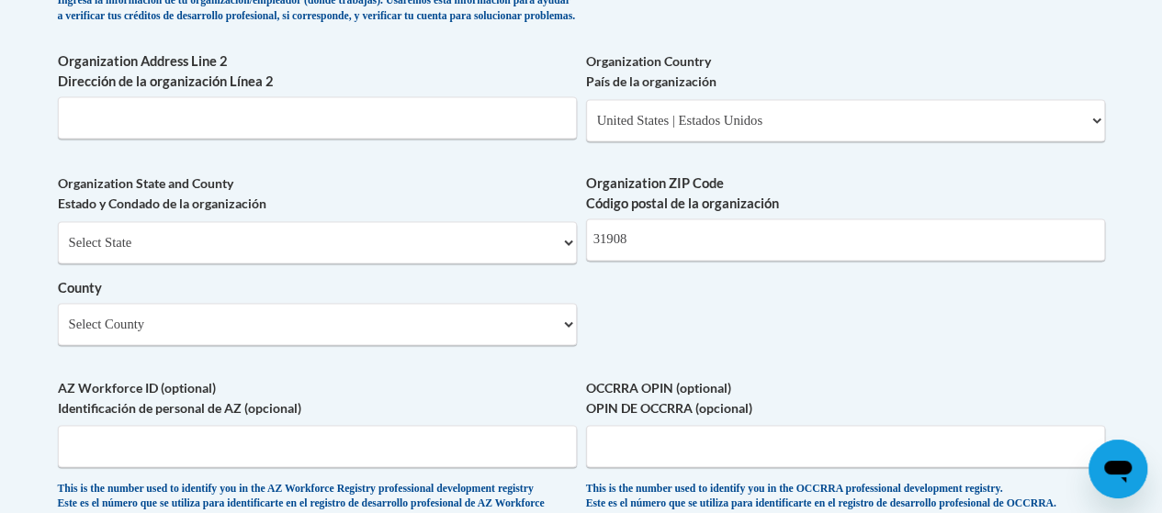
scroll to position [1243, 0]
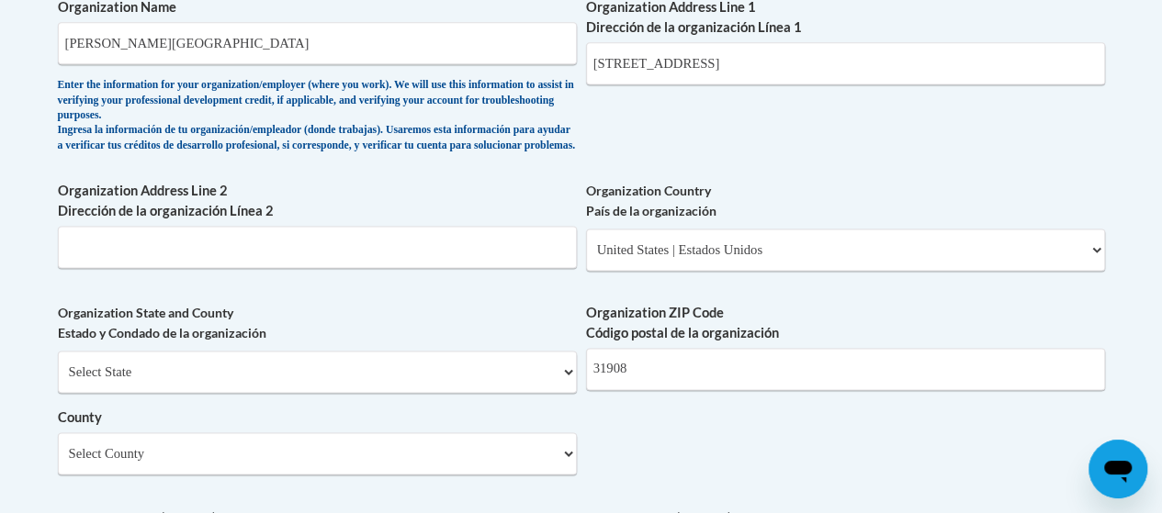
click at [171, 489] on div "Organization State and County Estado y Condado de la organización Select State …" at bounding box center [317, 396] width 519 height 186
click at [166, 473] on select "Select County Appling Atkinson Bacon Baker Baldwin Banks Barrow Bartow Ben Hill…" at bounding box center [317, 454] width 519 height 42
select select "Muscogee"
click at [58, 446] on select "Select County Appling Atkinson Bacon Baker Baldwin Banks Barrow Bartow Ben Hill…" at bounding box center [317, 454] width 519 height 42
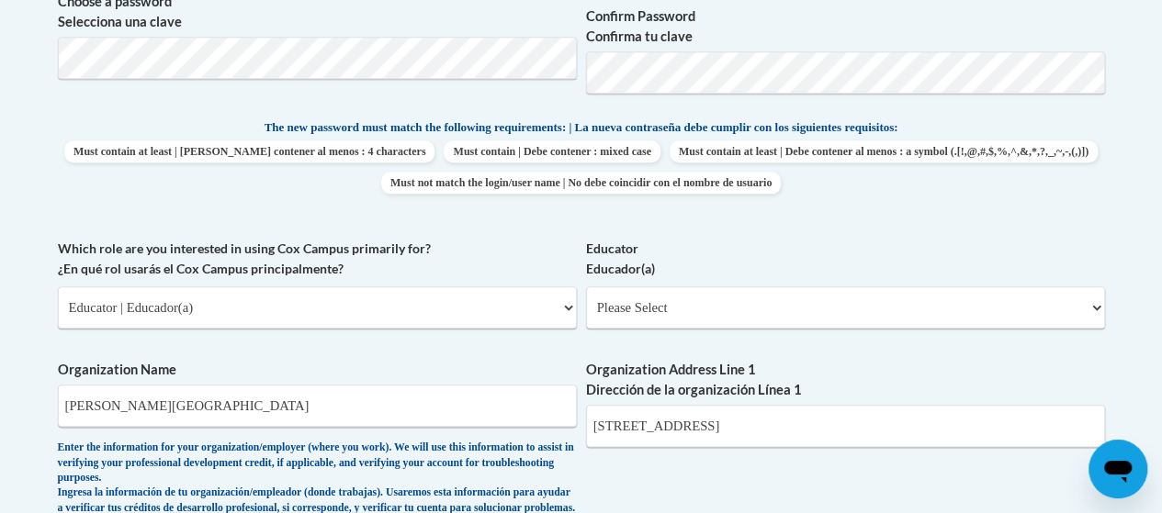
scroll to position [783, 0]
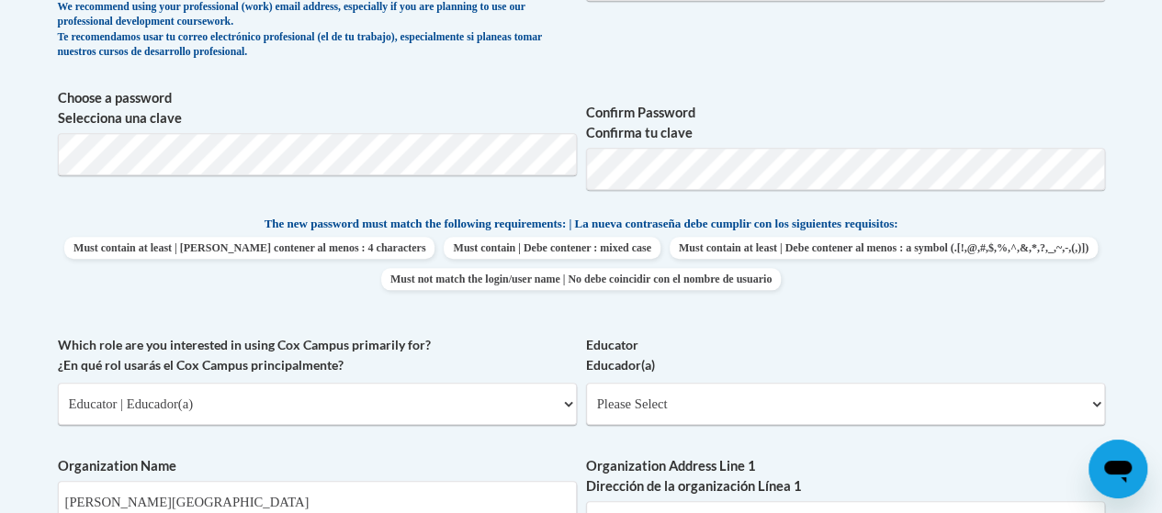
click at [1069, 227] on p "The new password must match the following requirements: | La nueva contraseña d…" at bounding box center [581, 225] width 1047 height 23
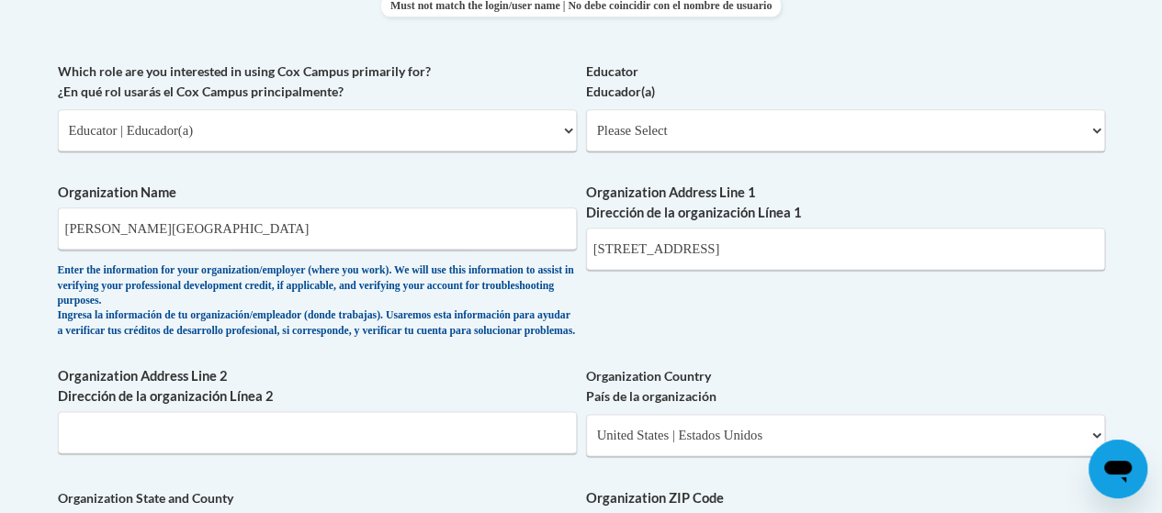
scroll to position [1054, 0]
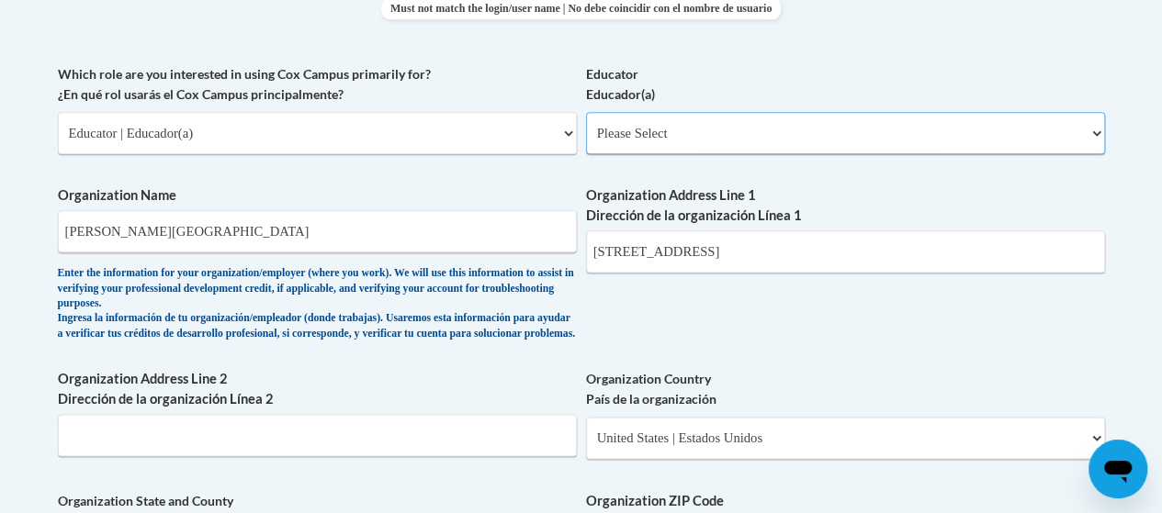
click at [637, 135] on select "Please Select Early Learning/Daycare Teacher/Family Home Care Provider | Maestr…" at bounding box center [845, 133] width 519 height 42
select select "8e40623d-54d0-45cd-9f92-5df65cd3f8cf"
click at [586, 112] on select "Please Select Early Learning/Daycare Teacher/Family Home Care Provider | Maestr…" at bounding box center [845, 133] width 519 height 42
select select "null"
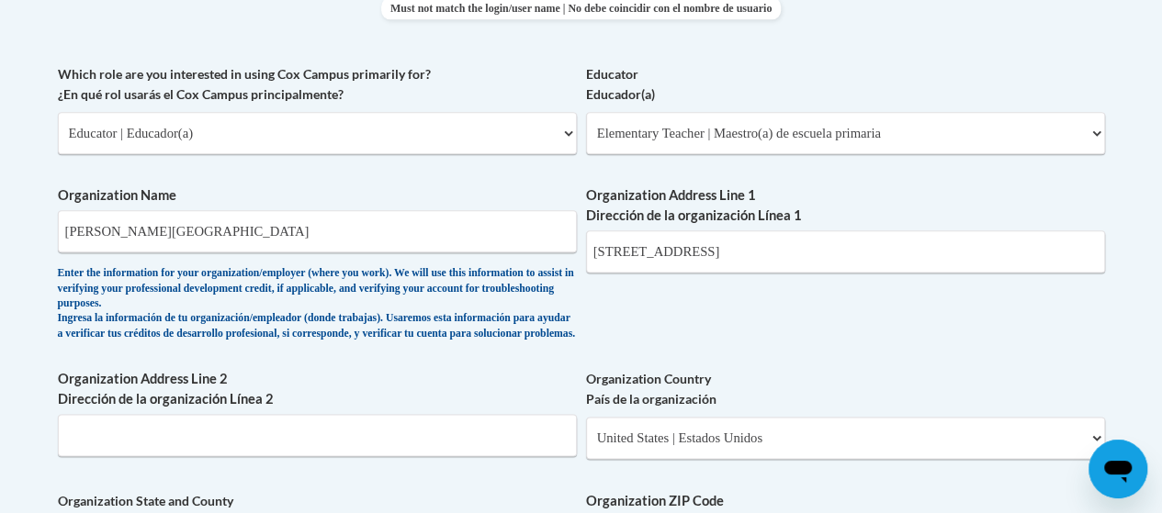
click at [713, 319] on div "What is your first name? ¿Cuál es tu nombre? Astoria What is your last name? ¿C…" at bounding box center [581, 181] width 1047 height 1362
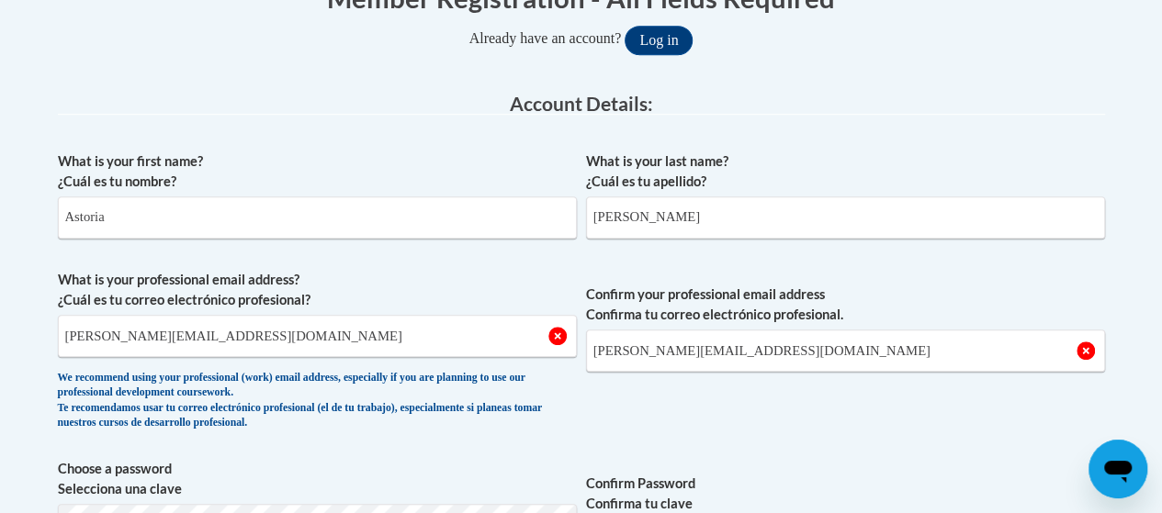
scroll to position [440, 0]
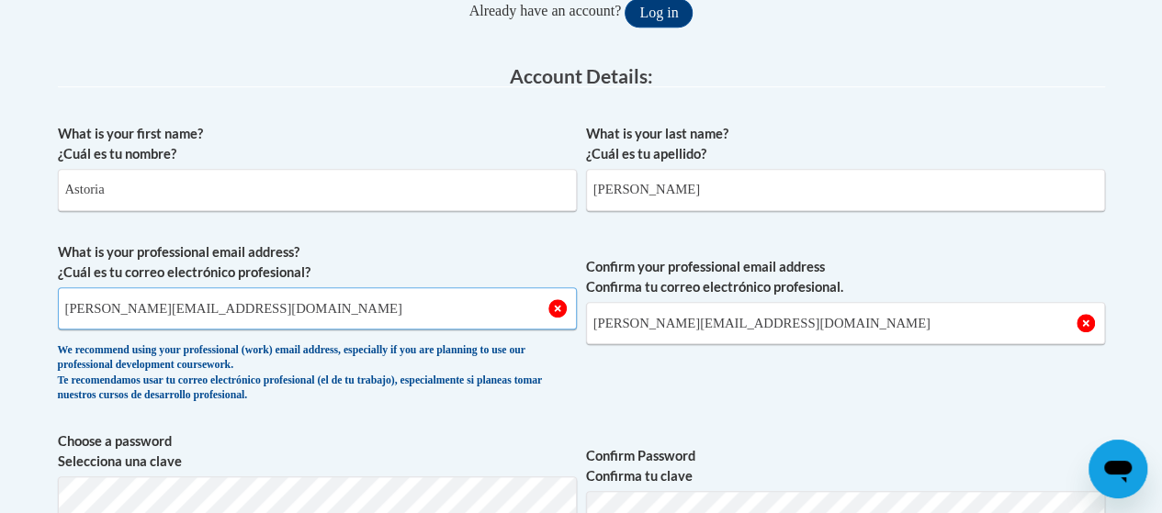
drag, startPoint x: 581, startPoint y: 94, endPoint x: 371, endPoint y: 310, distance: 302.0
click at [371, 310] on input "Doyle.Astoria.R@muscogee.k12.ga.us" at bounding box center [317, 308] width 519 height 42
click at [410, 316] on input "Doyle.Astoria.R@muscogee.k12.ga.us" at bounding box center [317, 308] width 519 height 42
click at [557, 314] on input "Doyle.Astoria.R@muscogee.k12.ga.us" at bounding box center [317, 308] width 519 height 42
click at [68, 307] on input "Doyle.Astoria.R@muscogee.k12.ga.us" at bounding box center [317, 308] width 519 height 42
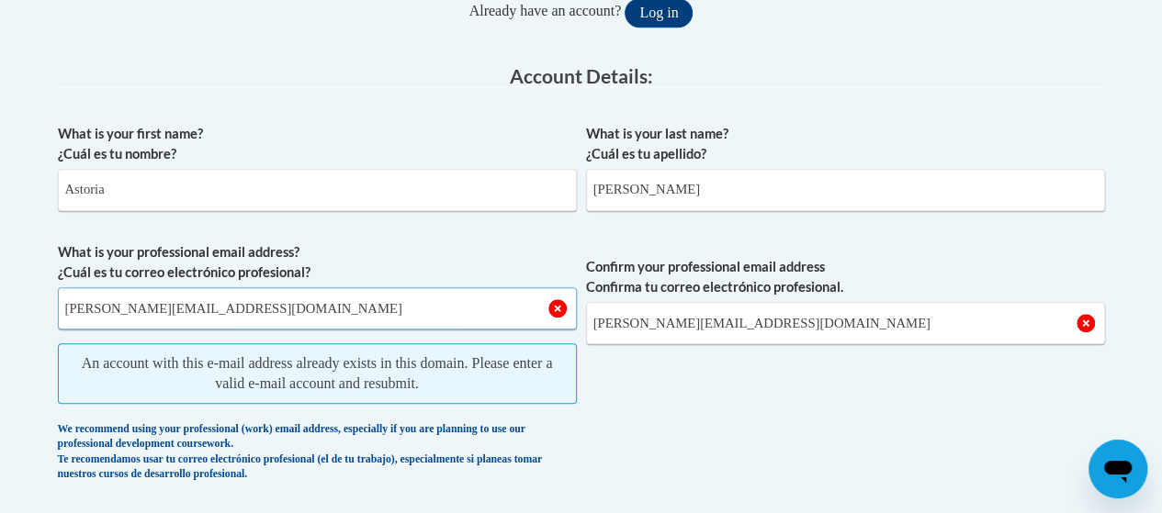
click at [237, 323] on input "doyle.Astoria.R@muscogee.k12.ga.us" at bounding box center [317, 308] width 519 height 42
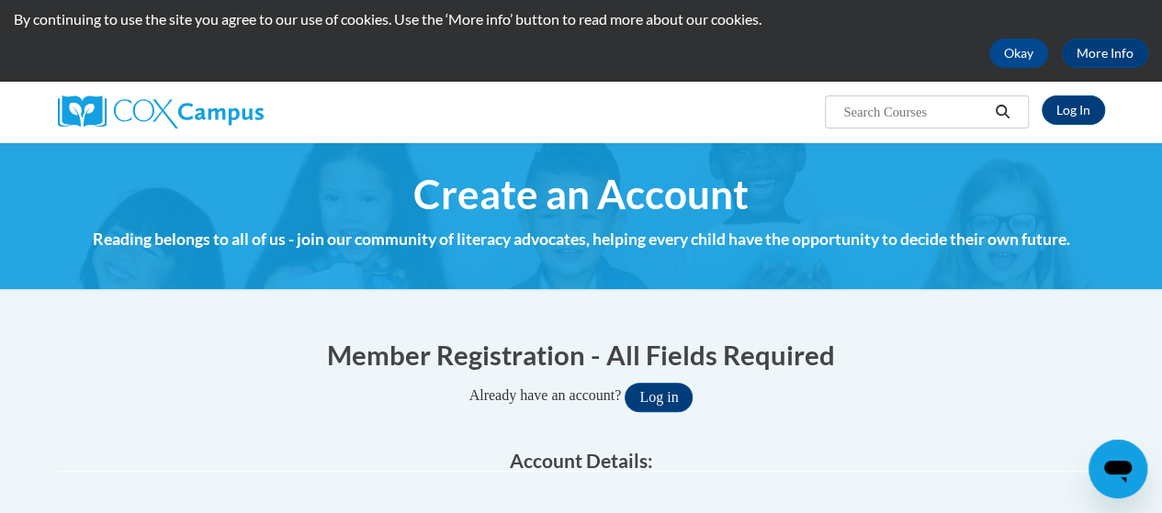
scroll to position [51, 0]
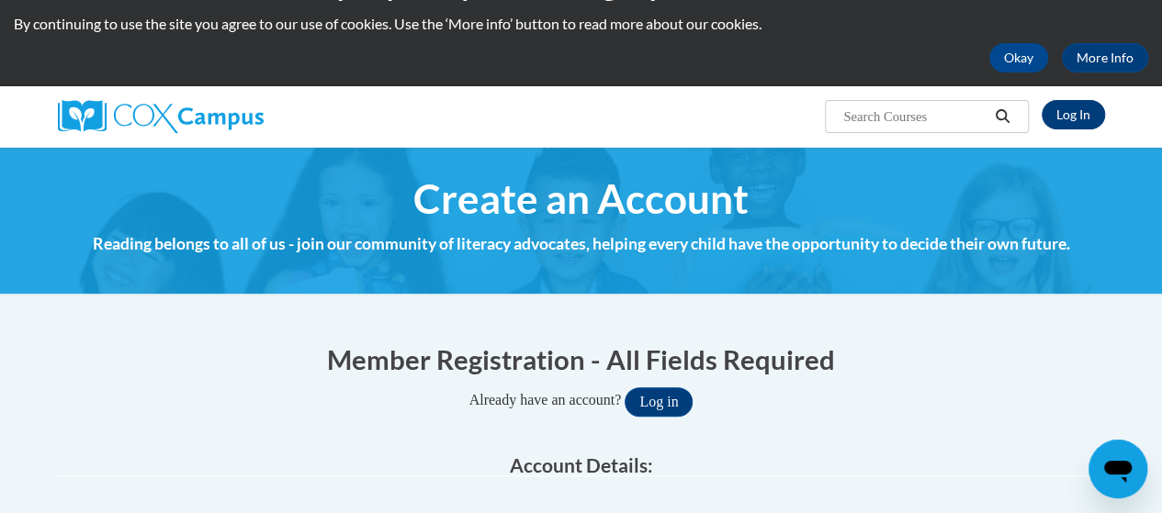
type input "doyle.Astoria.R@muscogee.k12.ga.us"
click at [1064, 115] on link "Log In" at bounding box center [1073, 114] width 63 height 29
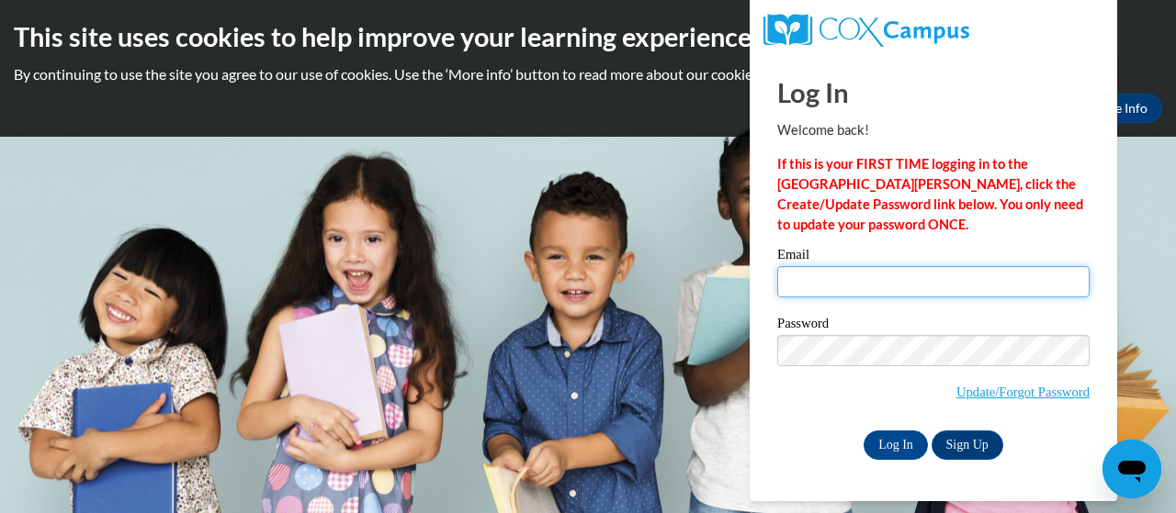
click at [874, 276] on input "Email" at bounding box center [933, 281] width 312 height 31
type input "[PERSON_NAME][EMAIL_ADDRESS][DOMAIN_NAME]"
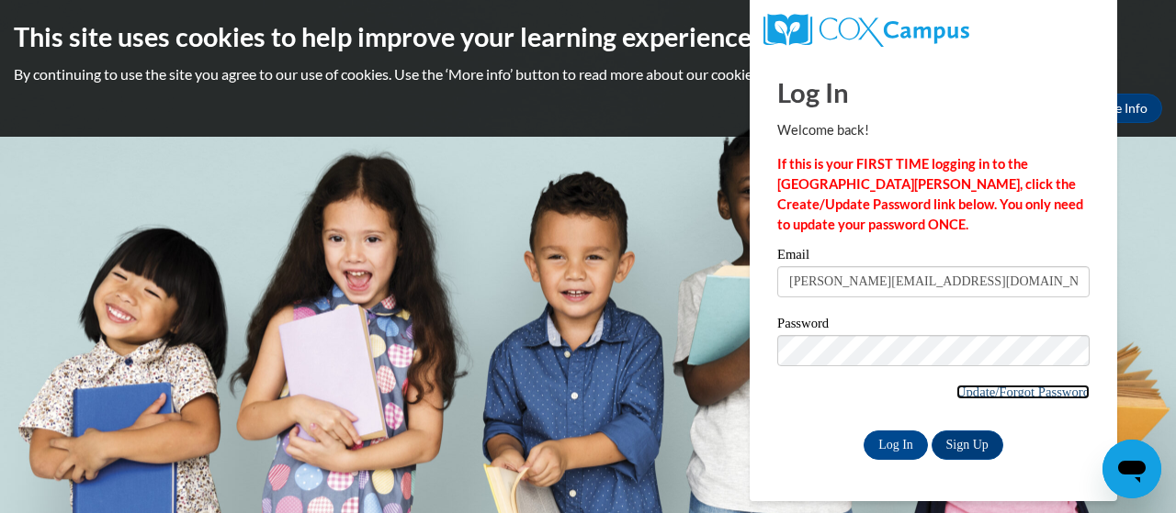
click at [970, 392] on link "Update/Forgot Password" at bounding box center [1022, 392] width 133 height 15
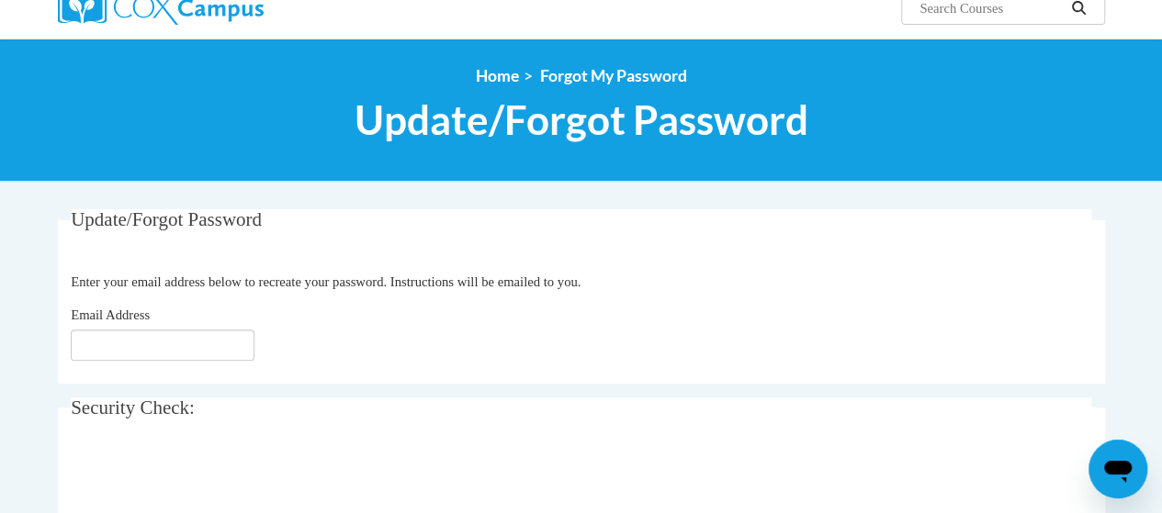
scroll to position [162, 0]
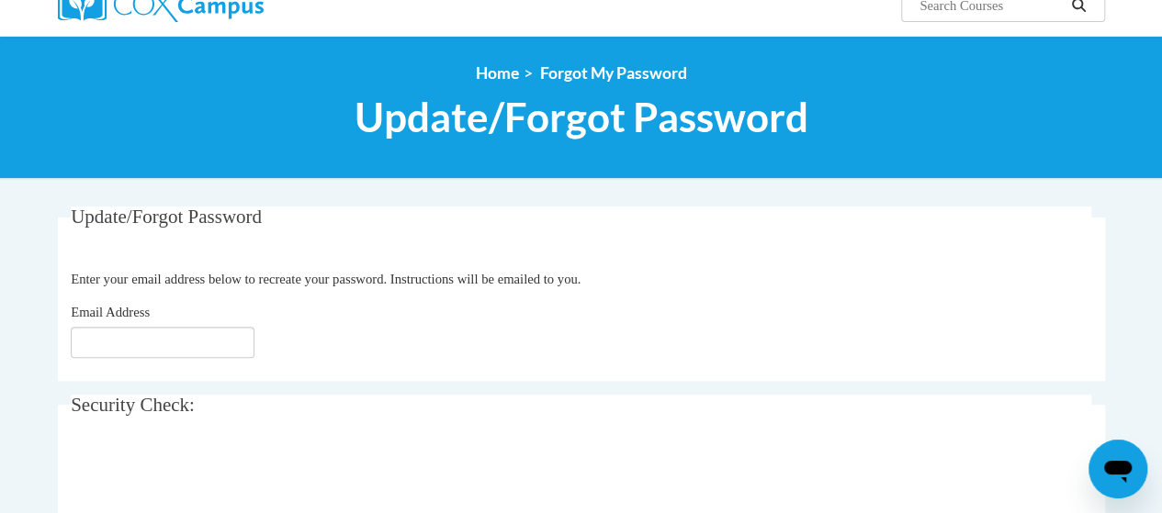
click at [125, 324] on div "Email Address" at bounding box center [581, 330] width 1020 height 56
click at [123, 332] on input "Email Address" at bounding box center [163, 342] width 184 height 31
type input "[EMAIL_ADDRESS][DOMAIN_NAME]"
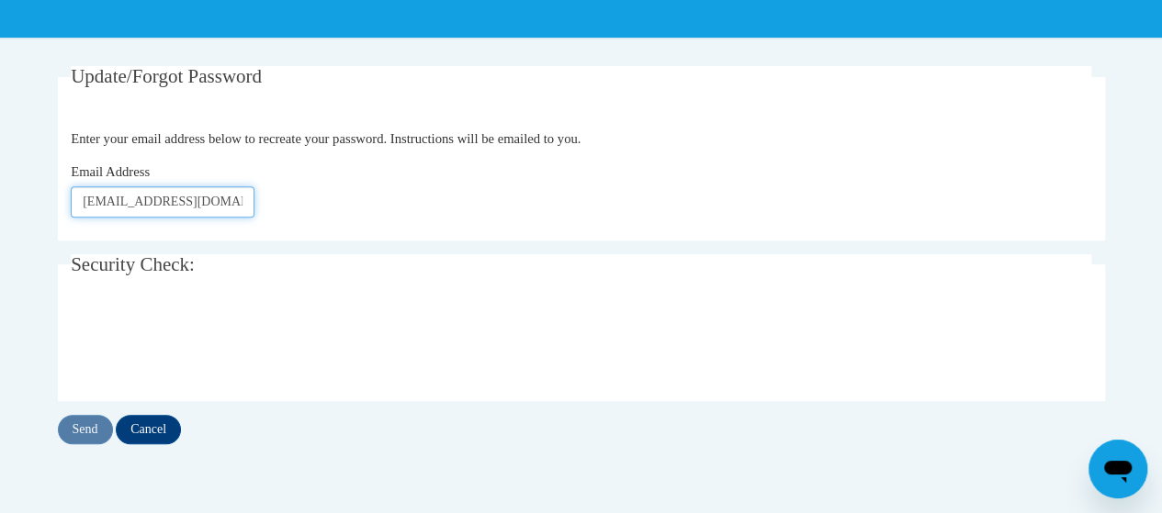
scroll to position [303, 0]
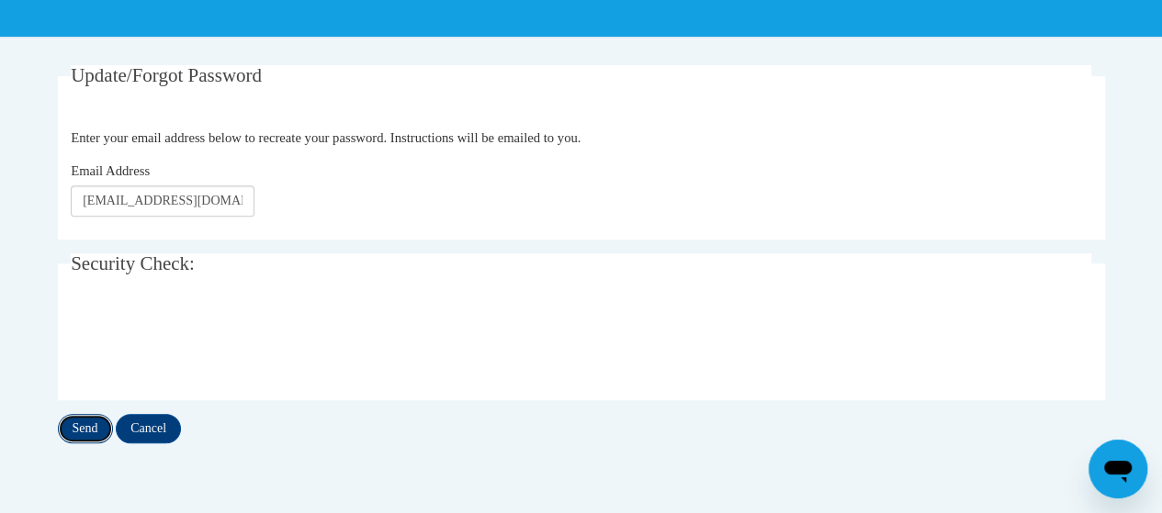
click at [100, 416] on input "Send" at bounding box center [85, 428] width 55 height 29
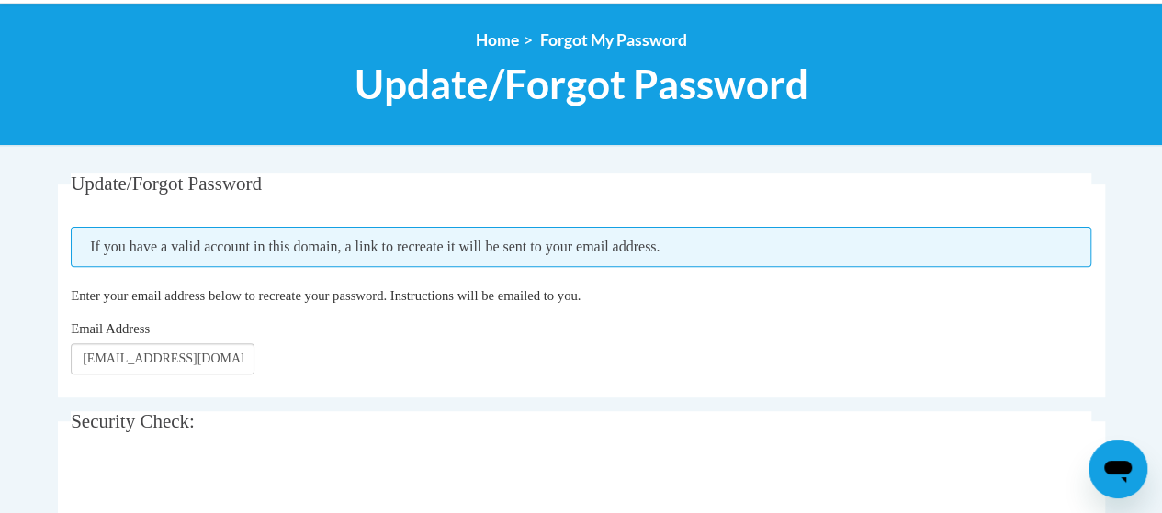
scroll to position [316, 0]
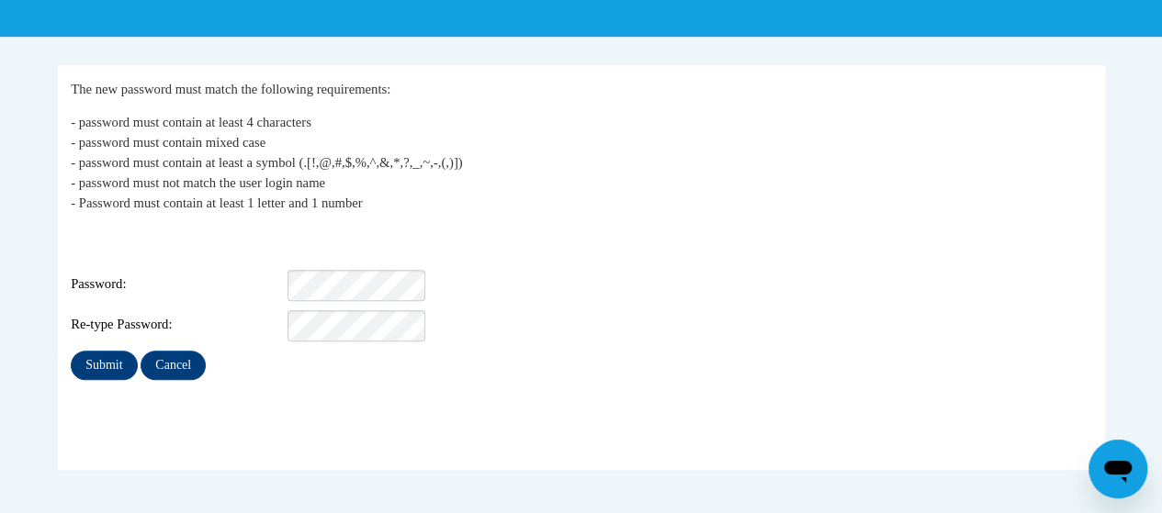
scroll to position [304, 0]
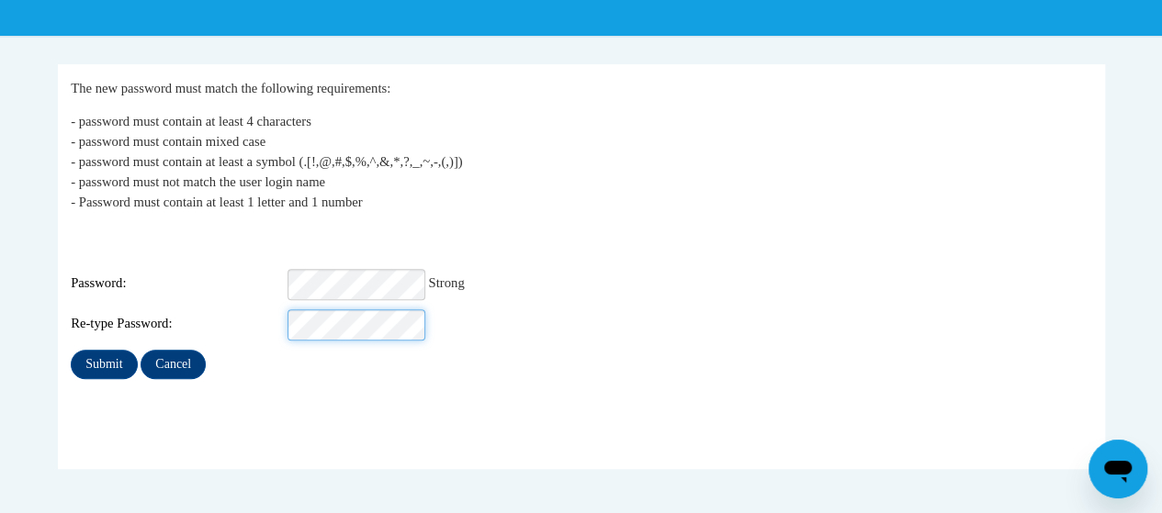
click at [71, 350] on input "Submit" at bounding box center [104, 364] width 66 height 29
click at [358, 251] on div "Login: [EMAIL_ADDRESS][DOMAIN_NAME] Password: Strongest Re-type Password:" at bounding box center [581, 283] width 1020 height 115
click at [358, 251] on div "Login: doyle.astoria.r@muscogee.k12.ga.us Password: Strongest Re-type Password:" at bounding box center [581, 283] width 1020 height 115
drag, startPoint x: 358, startPoint y: 251, endPoint x: 356, endPoint y: 287, distance: 36.8
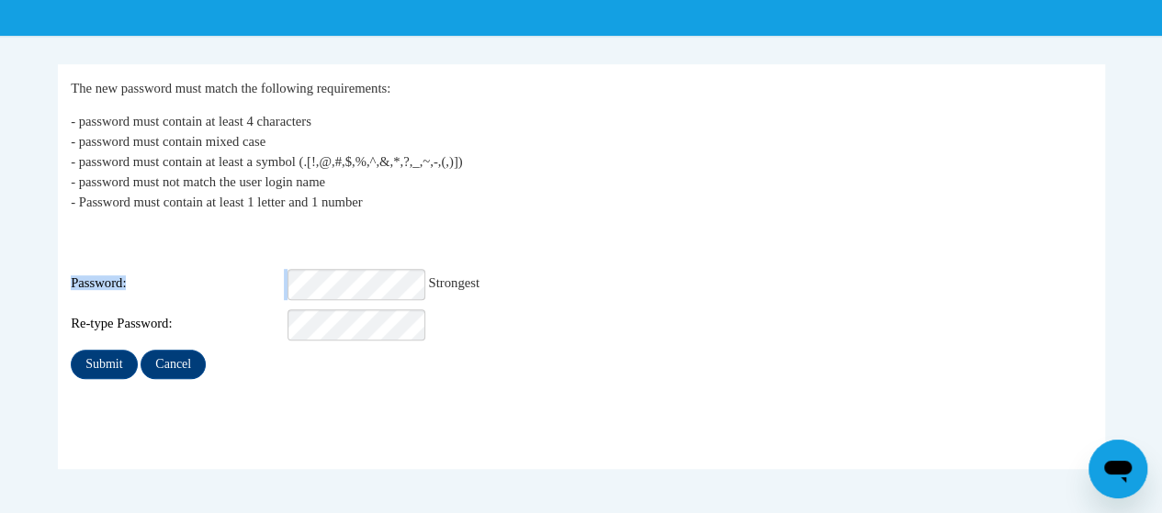
click at [356, 287] on div "Login: doyle.astoria.r@muscogee.k12.ga.us Password: Strongest Re-type Password:" at bounding box center [581, 283] width 1020 height 115
click at [71, 350] on input "Submit" at bounding box center [104, 364] width 66 height 29
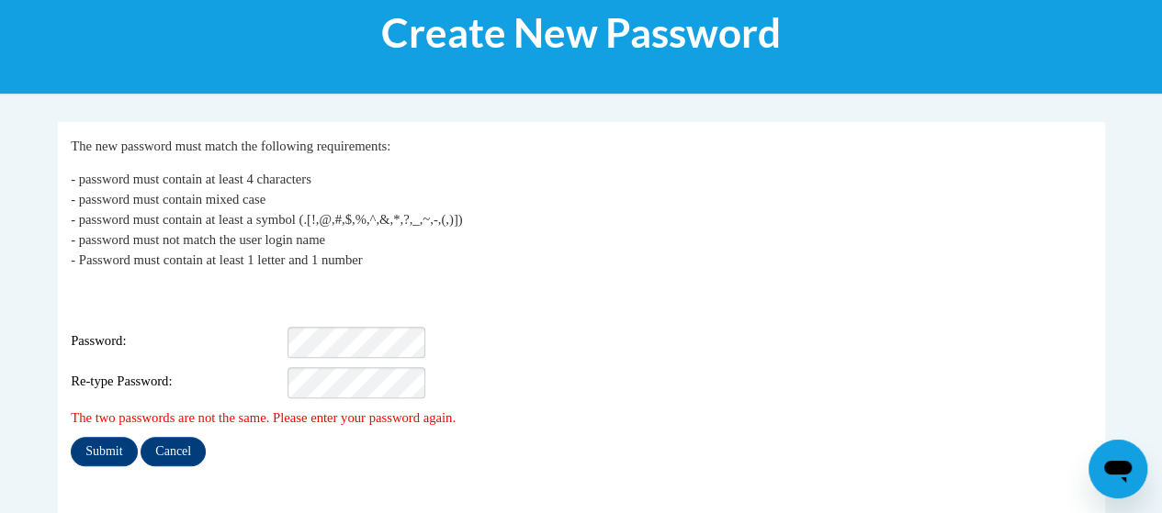
scroll to position [247, 0]
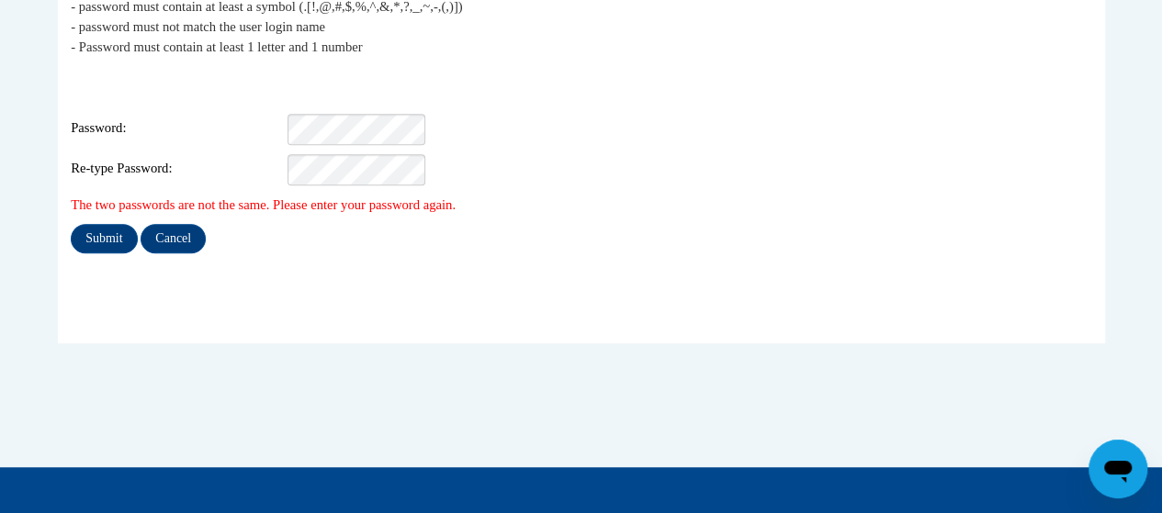
scroll to position [461, 0]
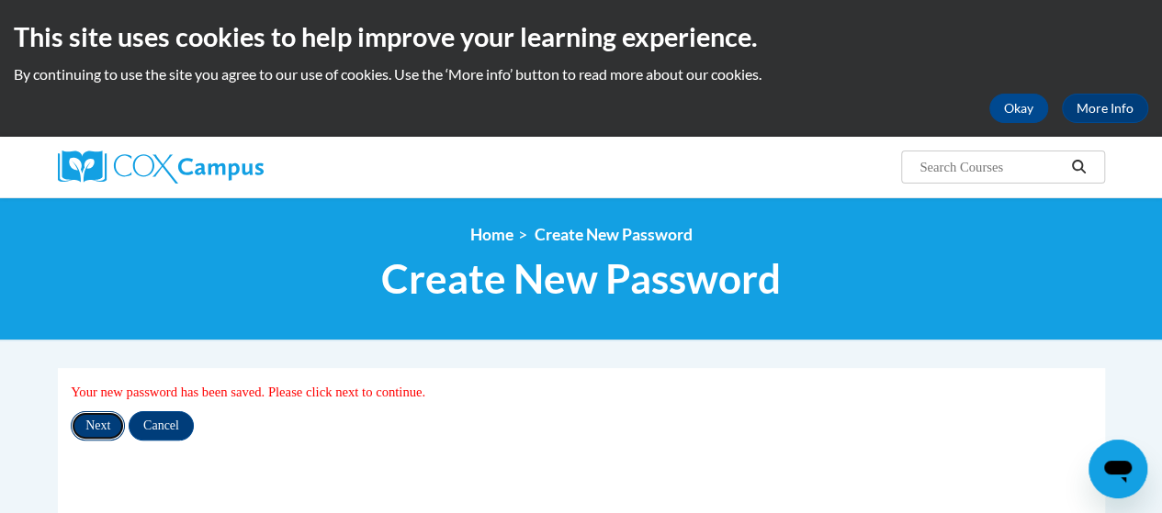
click at [99, 416] on input "Next" at bounding box center [98, 425] width 54 height 29
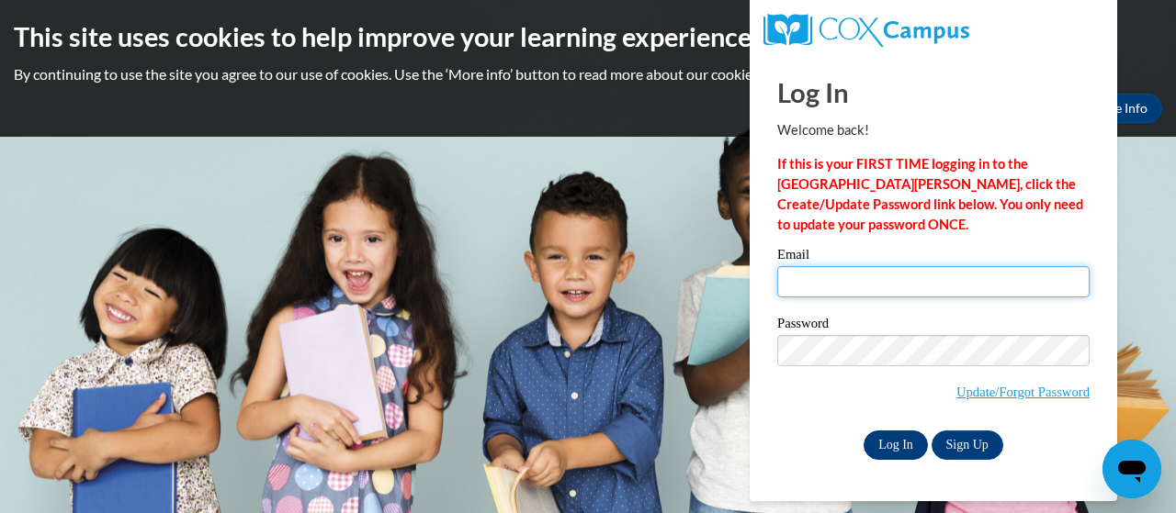
type input "[PERSON_NAME][EMAIL_ADDRESS][DOMAIN_NAME]"
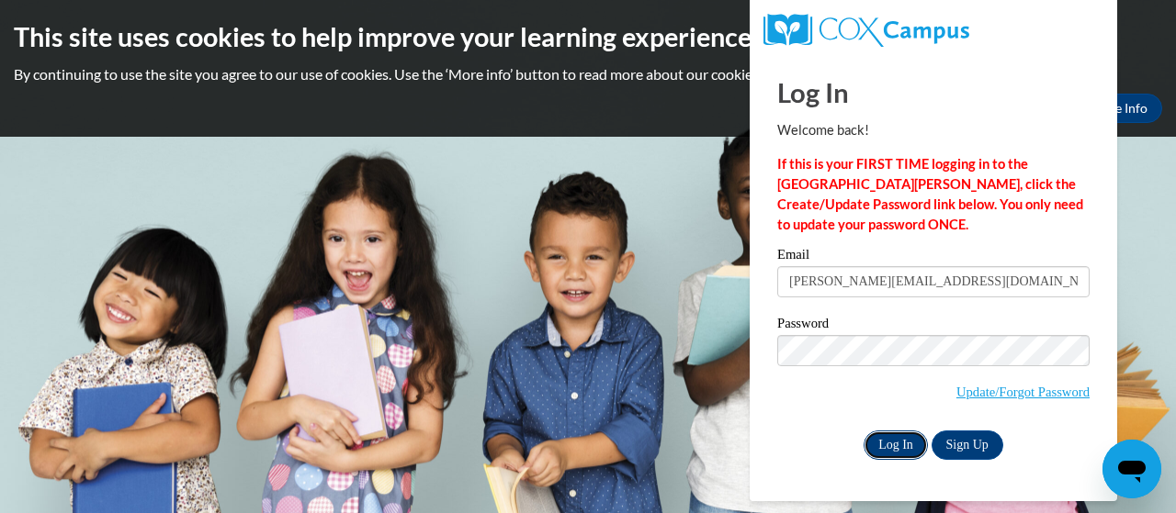
click at [893, 447] on input "Log In" at bounding box center [895, 445] width 64 height 29
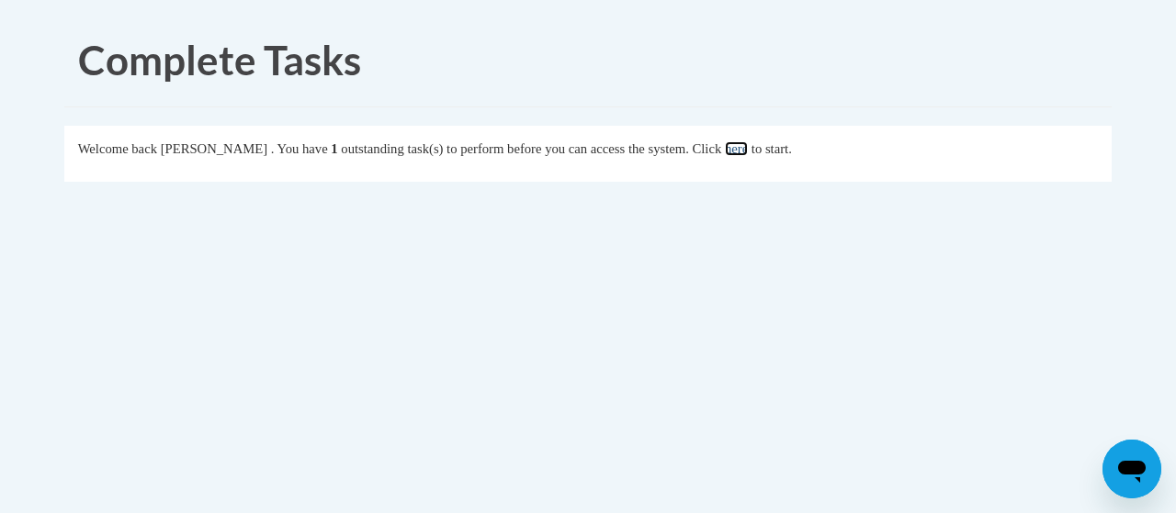
click at [748, 146] on link "here" at bounding box center [736, 148] width 23 height 15
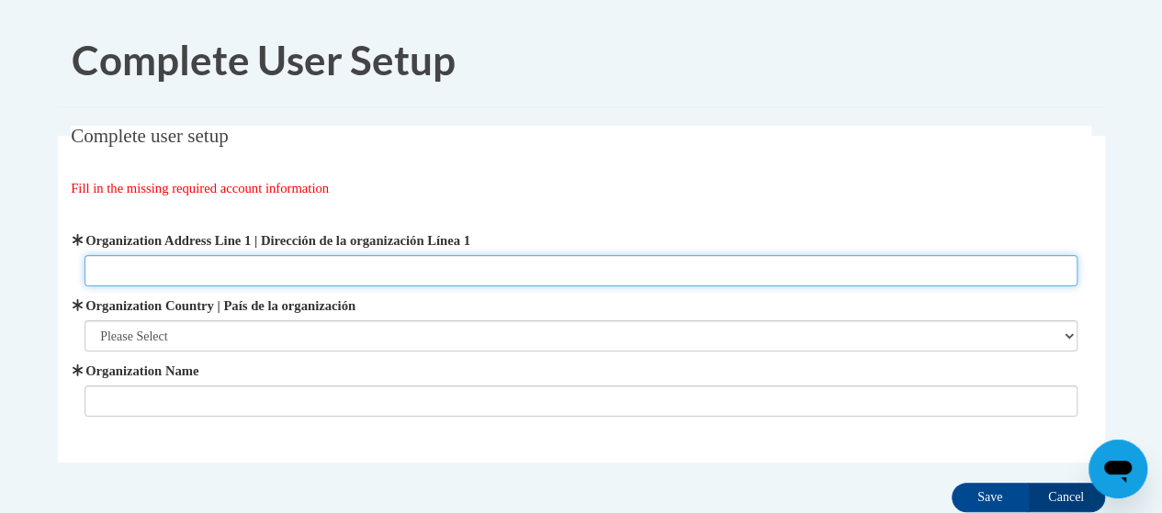
click at [392, 280] on input "Organization Address Line 1 | Dirección de la organización Línea 1" at bounding box center [581, 270] width 993 height 31
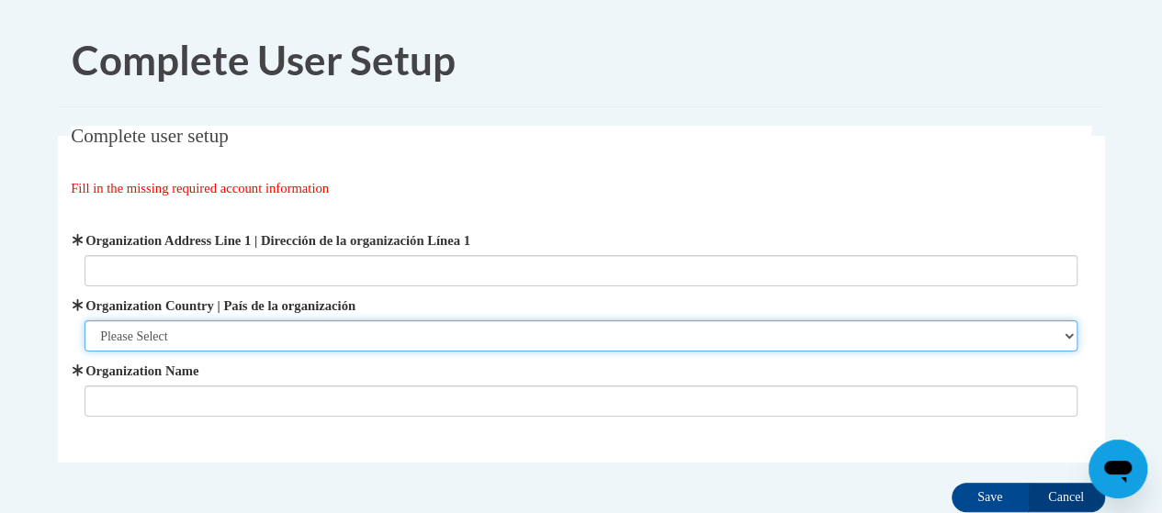
click at [154, 327] on select "Please Select [GEOGRAPHIC_DATA] | [GEOGRAPHIC_DATA] Outside of [GEOGRAPHIC_DATA…" at bounding box center [581, 336] width 993 height 31
select select "ad49bcad-a171-4b2e-b99c-48b446064914"
click at [85, 321] on select "Please Select [GEOGRAPHIC_DATA] | [GEOGRAPHIC_DATA] Outside of [GEOGRAPHIC_DATA…" at bounding box center [581, 336] width 993 height 31
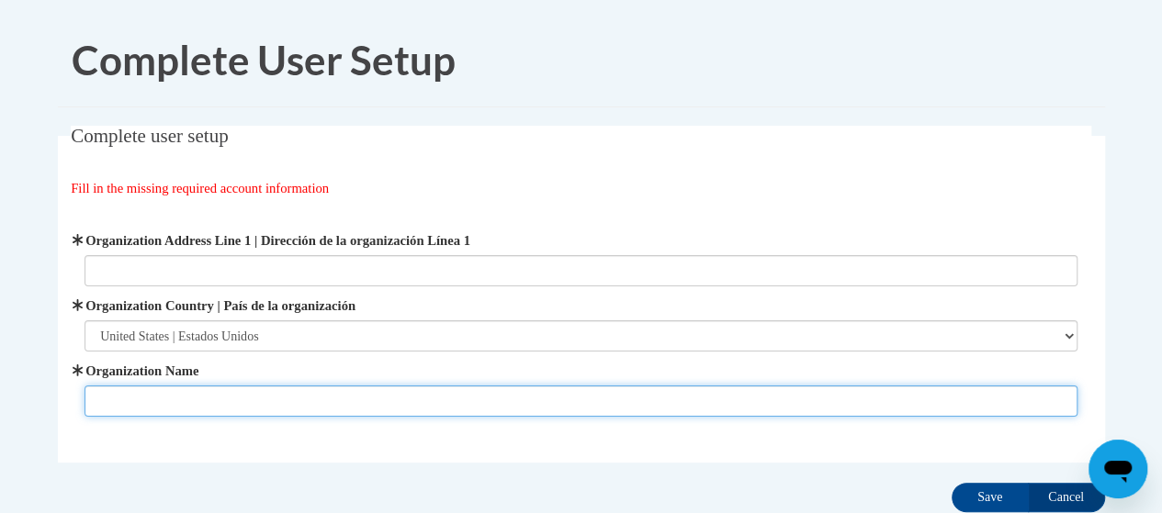
click at [152, 391] on input "Organization Name" at bounding box center [581, 401] width 993 height 31
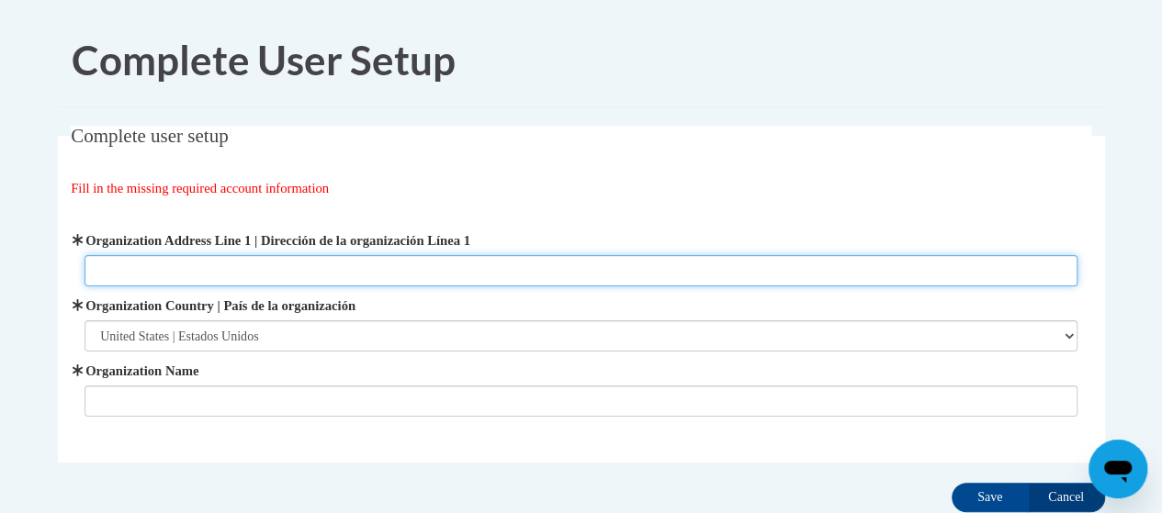
click at [187, 269] on input "Organization Address Line 1 | Dirección de la organización Línea 1" at bounding box center [581, 270] width 993 height 31
paste input "[STREET_ADDRESS]"
type input "[STREET_ADDRESS]"
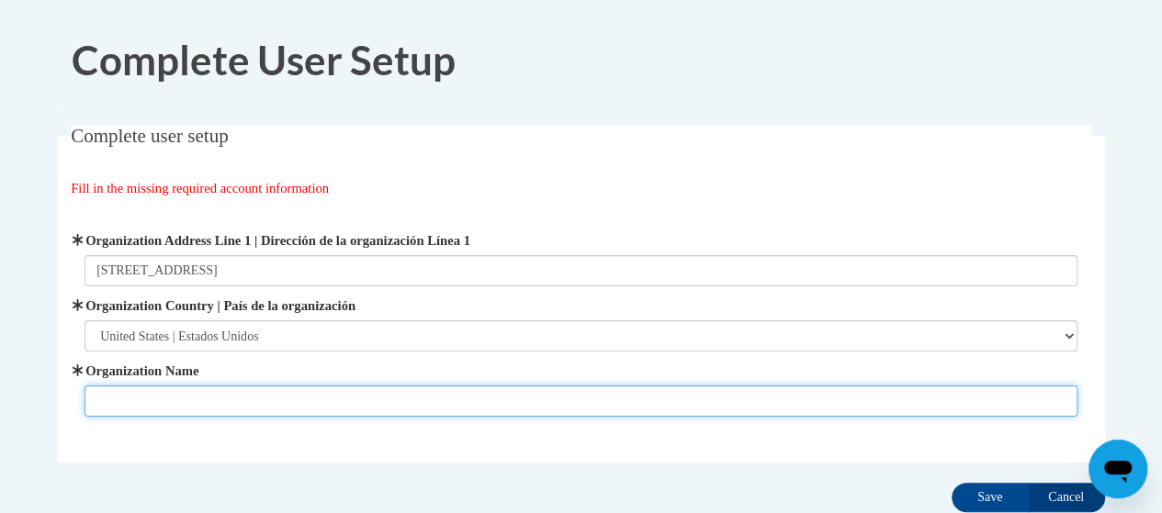
click at [204, 406] on input "Organization Name" at bounding box center [581, 401] width 993 height 31
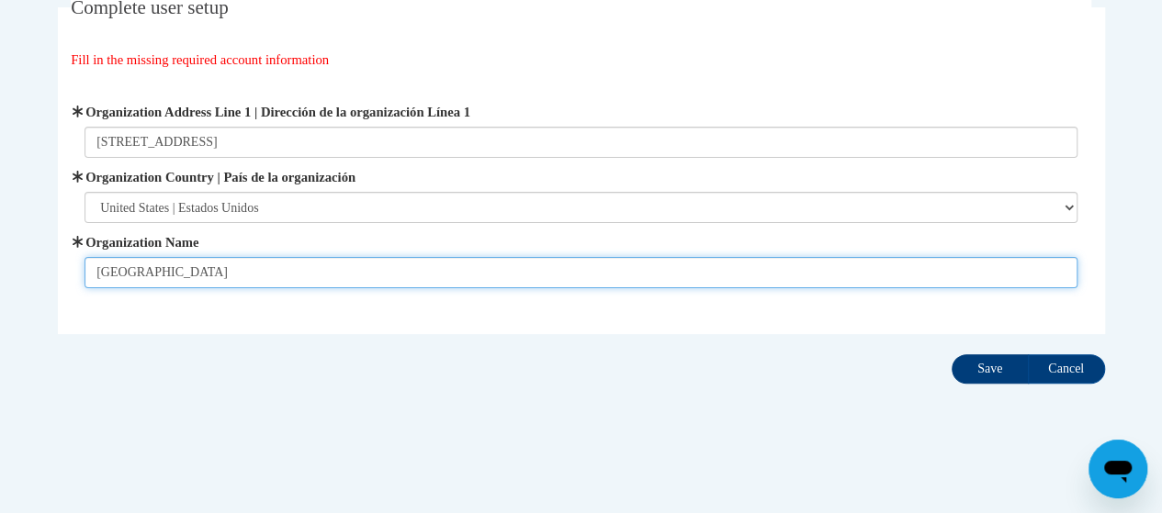
type input "[GEOGRAPHIC_DATA]"
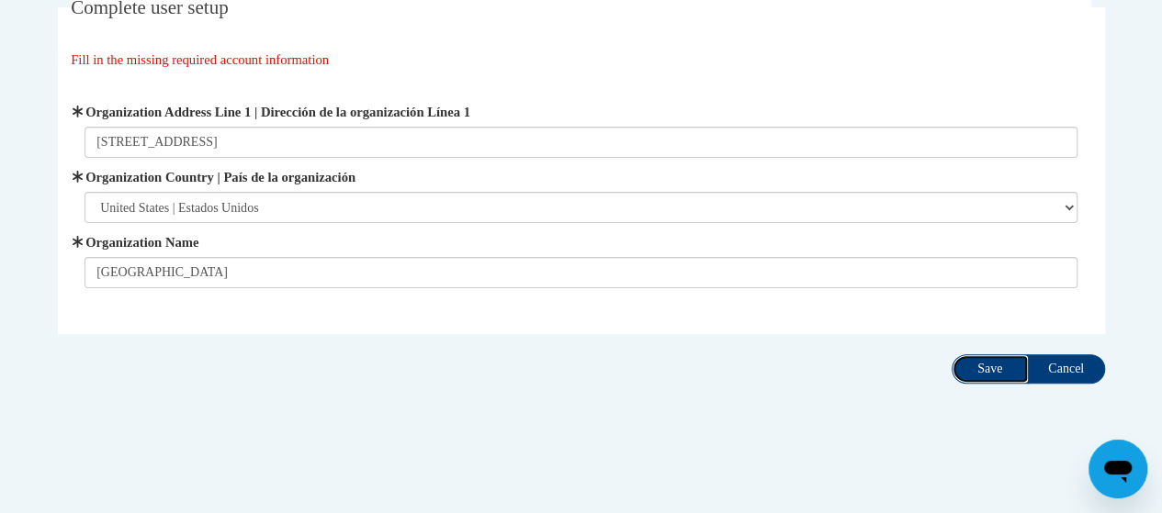
click at [992, 361] on input "Save" at bounding box center [990, 369] width 77 height 29
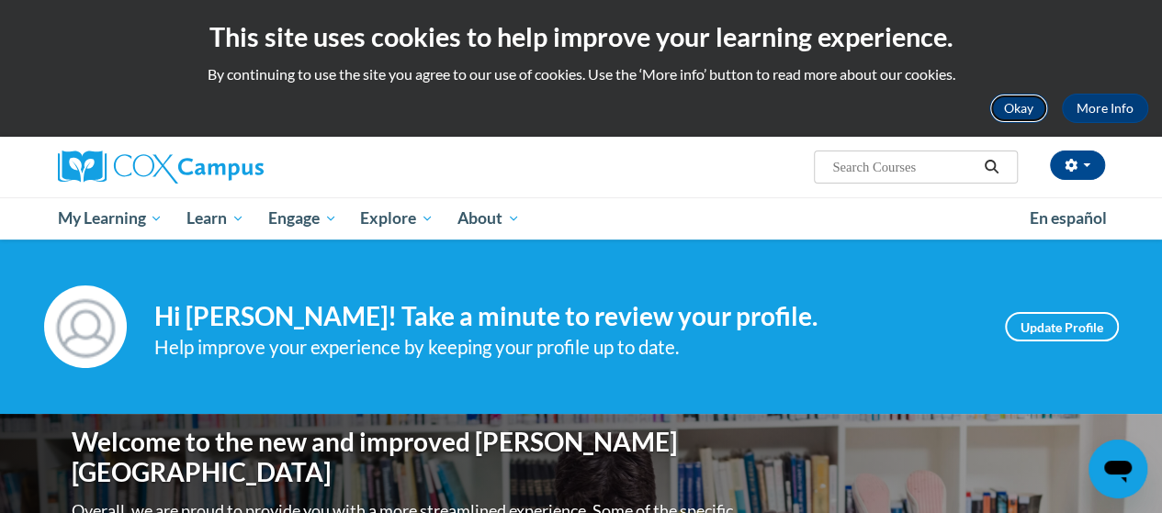
click at [1024, 117] on button "Okay" at bounding box center [1018, 108] width 59 height 29
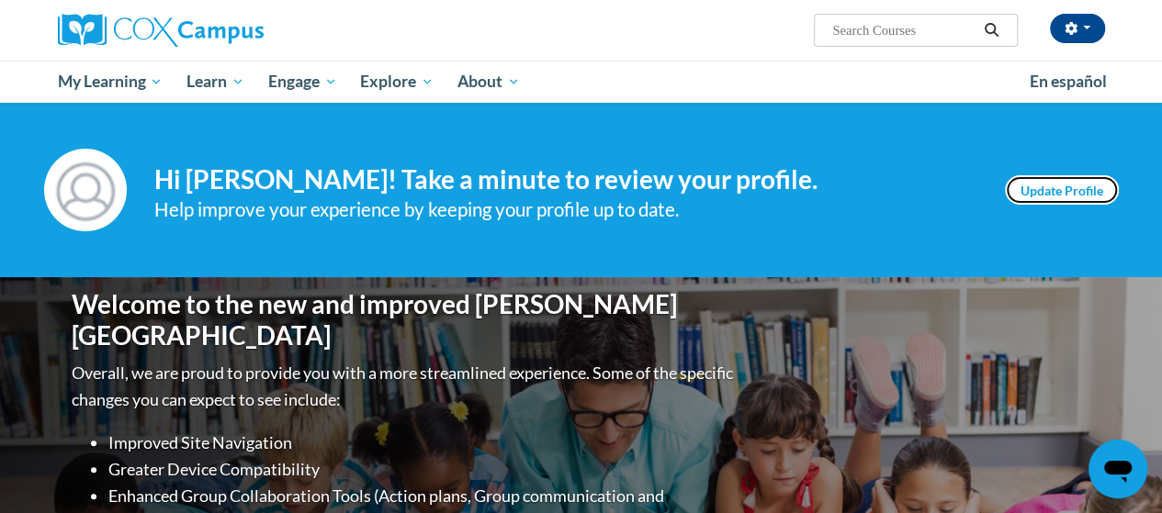
click at [1093, 188] on link "Update Profile" at bounding box center [1062, 189] width 114 height 29
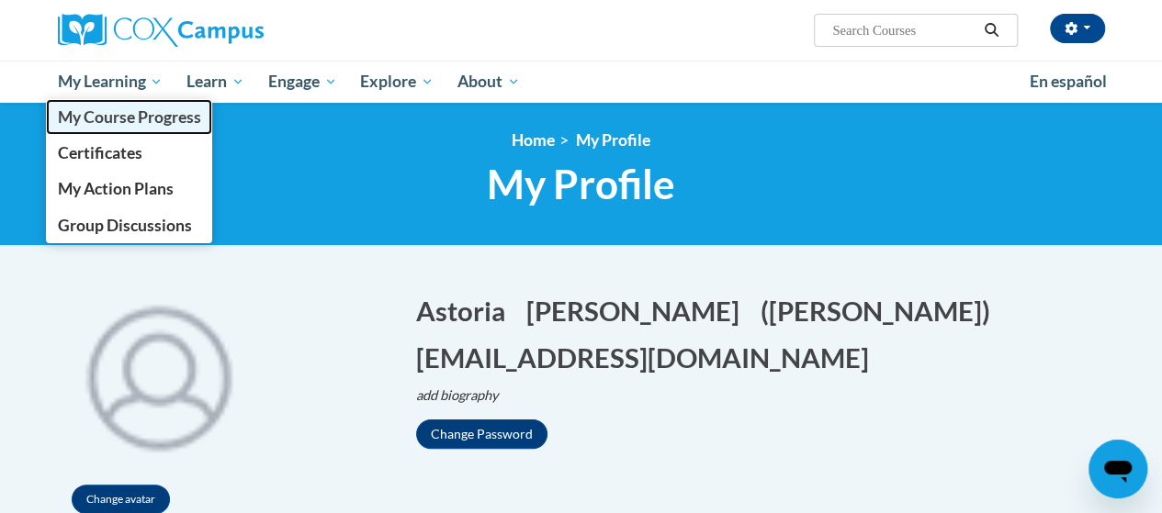
click at [104, 119] on span "My Course Progress" at bounding box center [128, 116] width 143 height 19
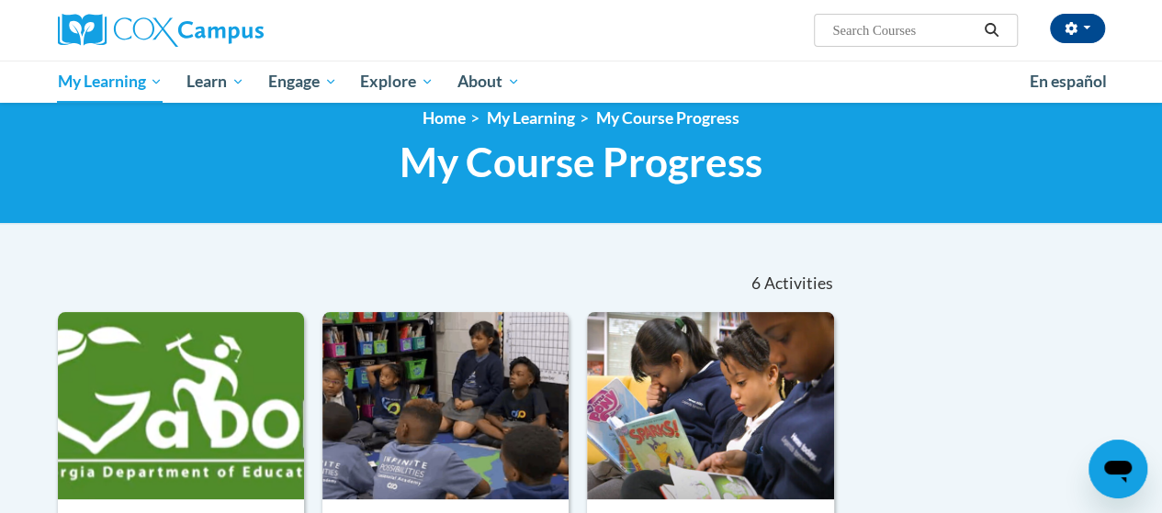
scroll to position [21, 0]
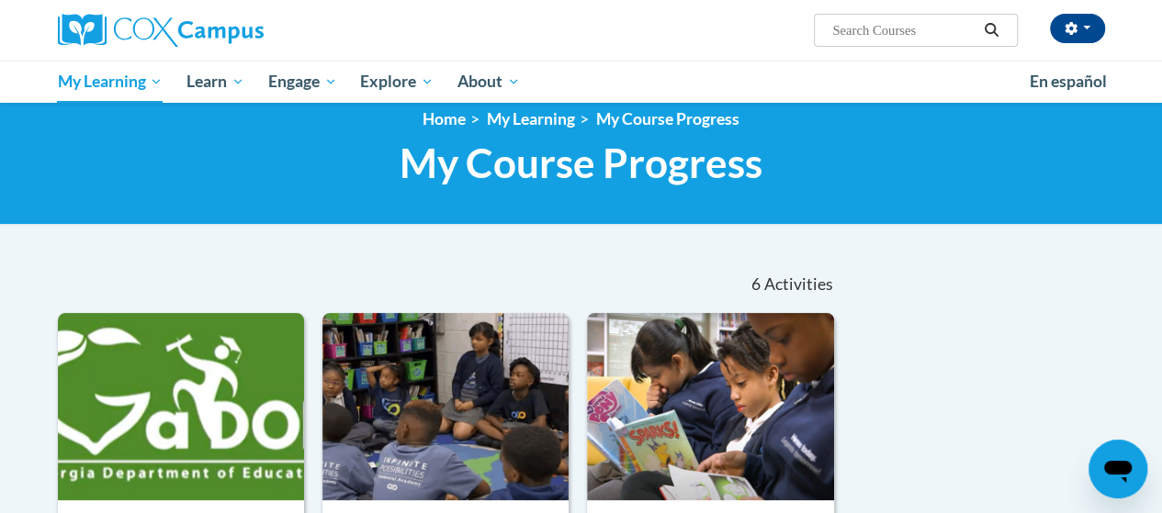
click at [856, 28] on input "Search..." at bounding box center [903, 30] width 147 height 22
type input "reading comprehension"
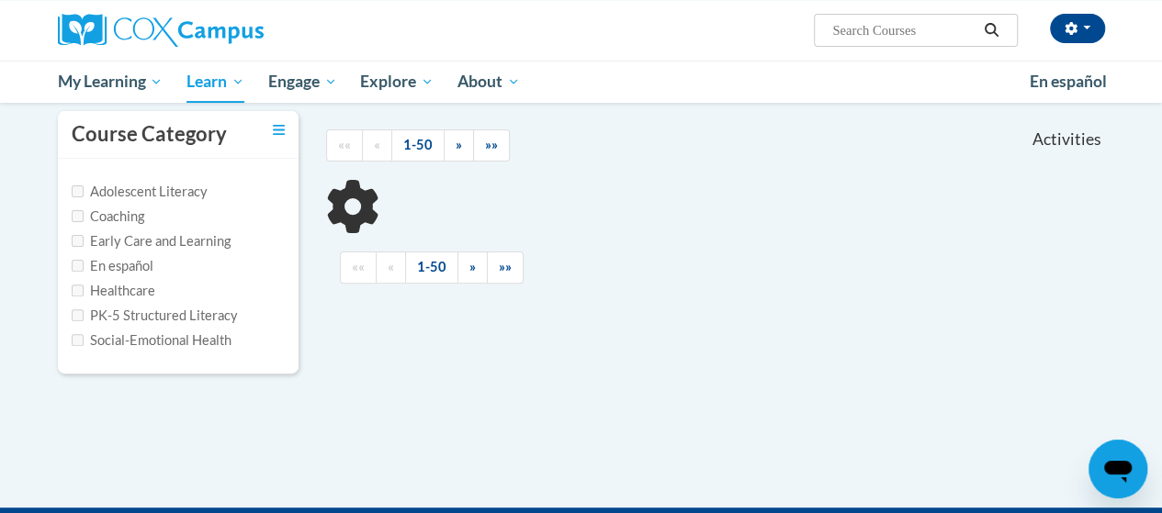
scroll to position [169, 0]
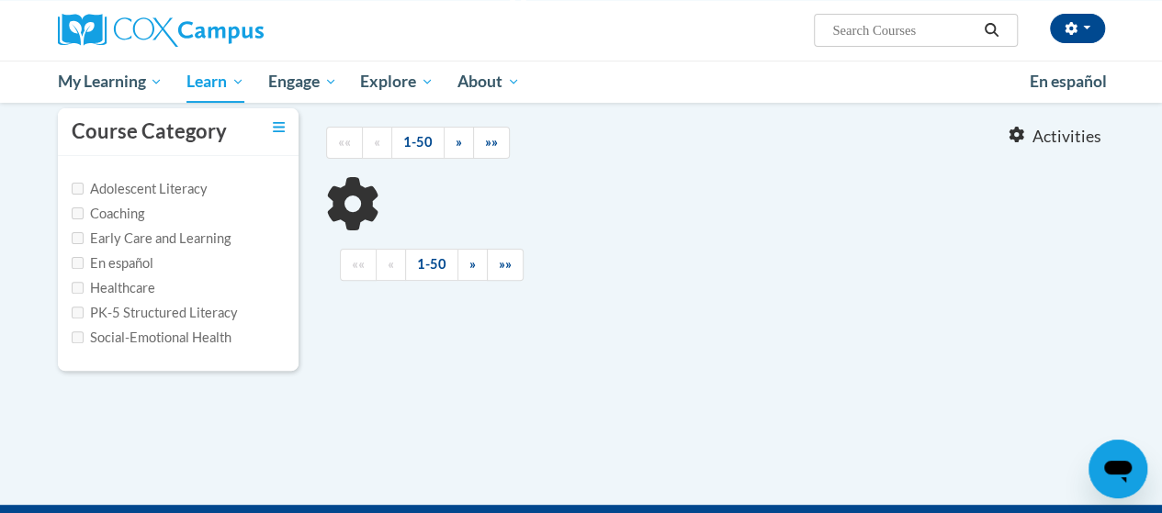
type input "reading comprehension"
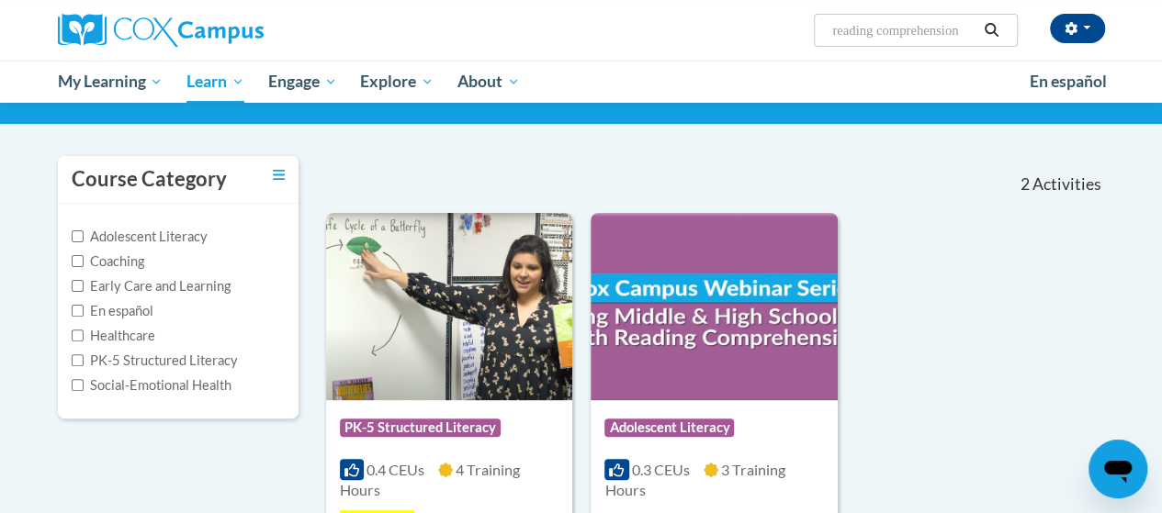
scroll to position [114, 0]
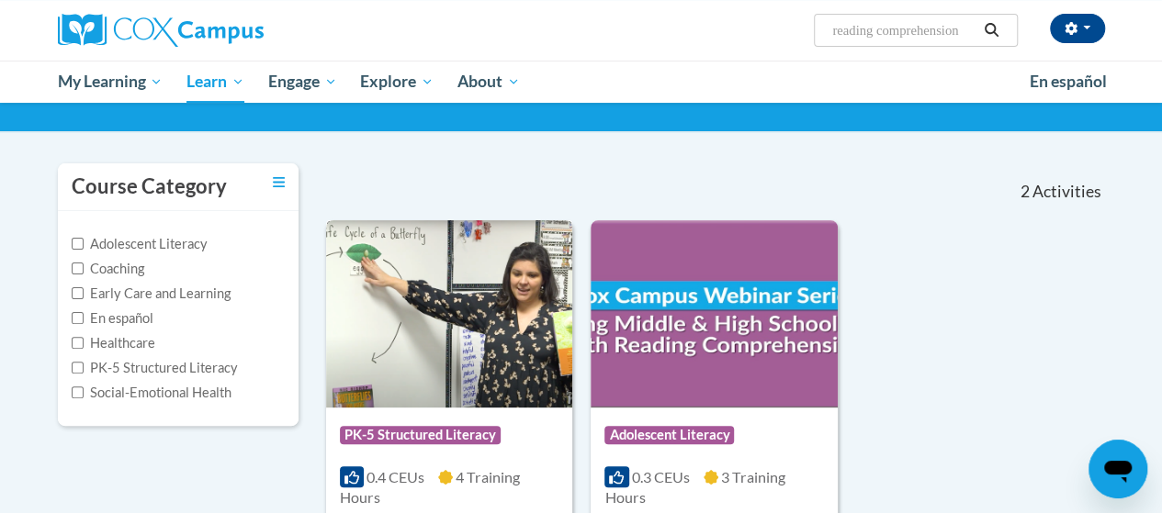
click at [508, 315] on img at bounding box center [449, 313] width 246 height 187
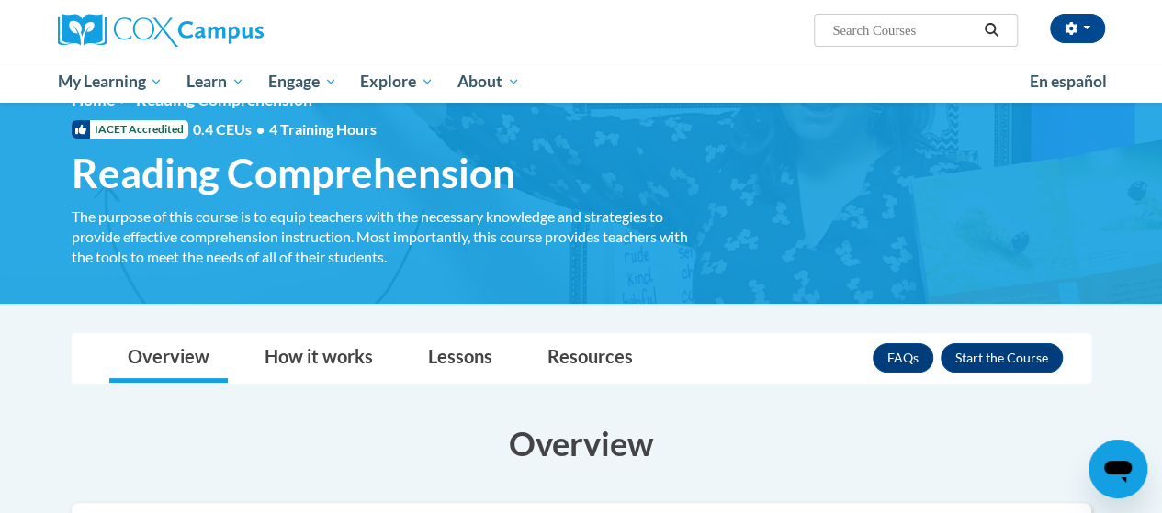
scroll to position [92, 0]
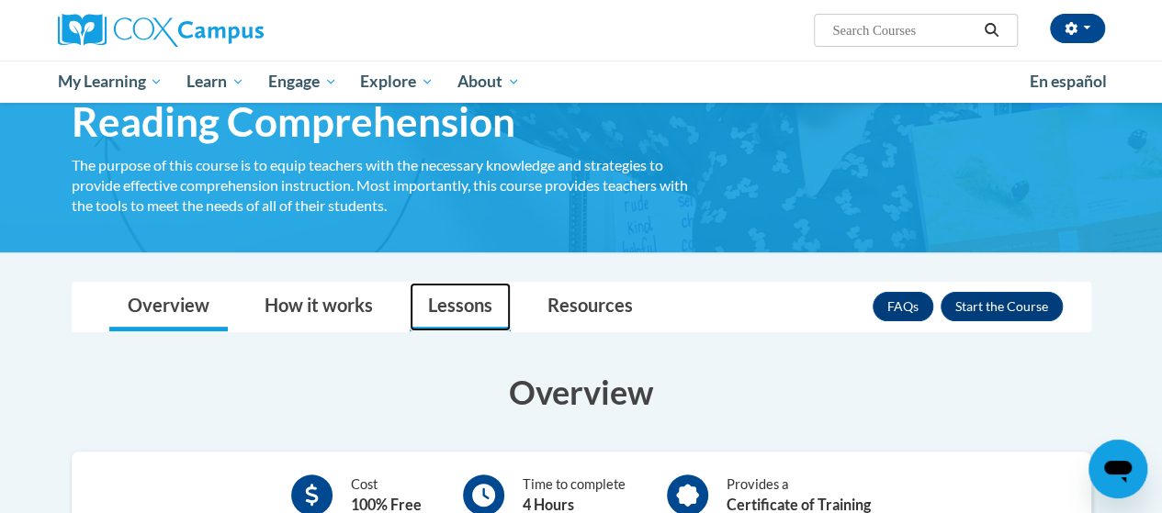
click at [463, 312] on link "Lessons" at bounding box center [460, 307] width 101 height 49
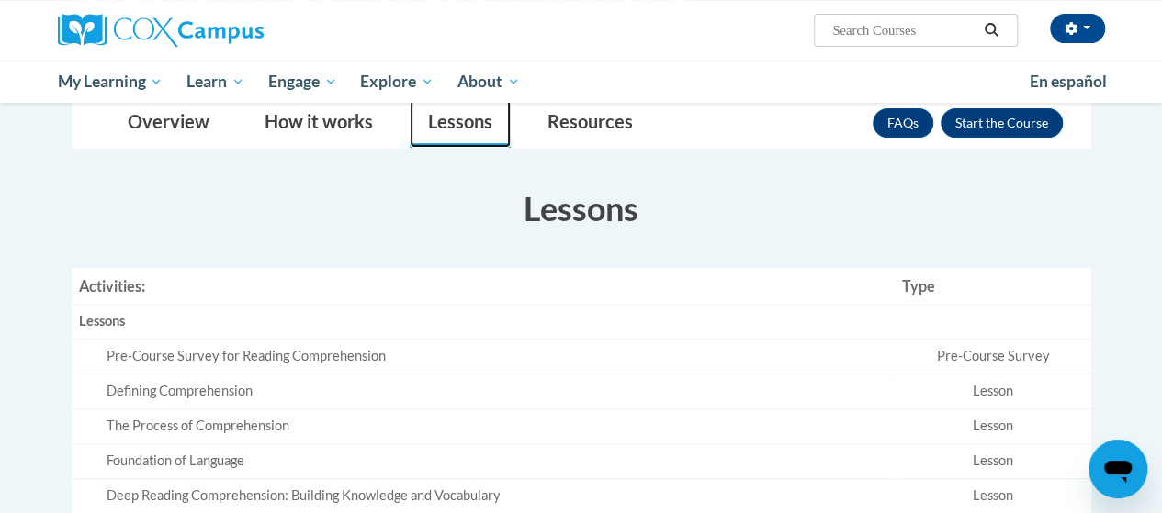
scroll to position [184, 0]
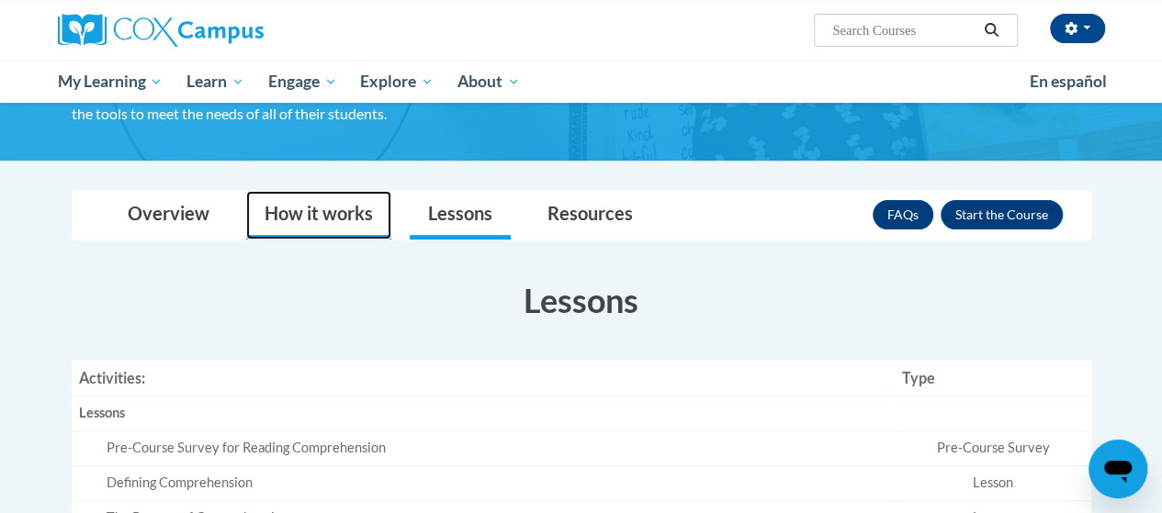
click at [321, 226] on link "How it works" at bounding box center [318, 215] width 145 height 49
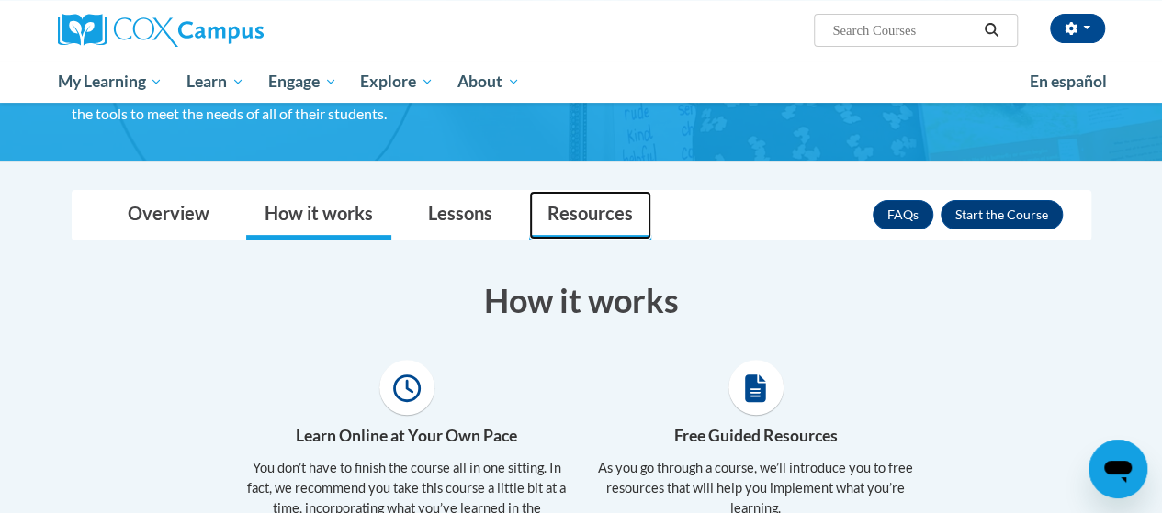
click at [582, 216] on link "Resources" at bounding box center [590, 215] width 122 height 49
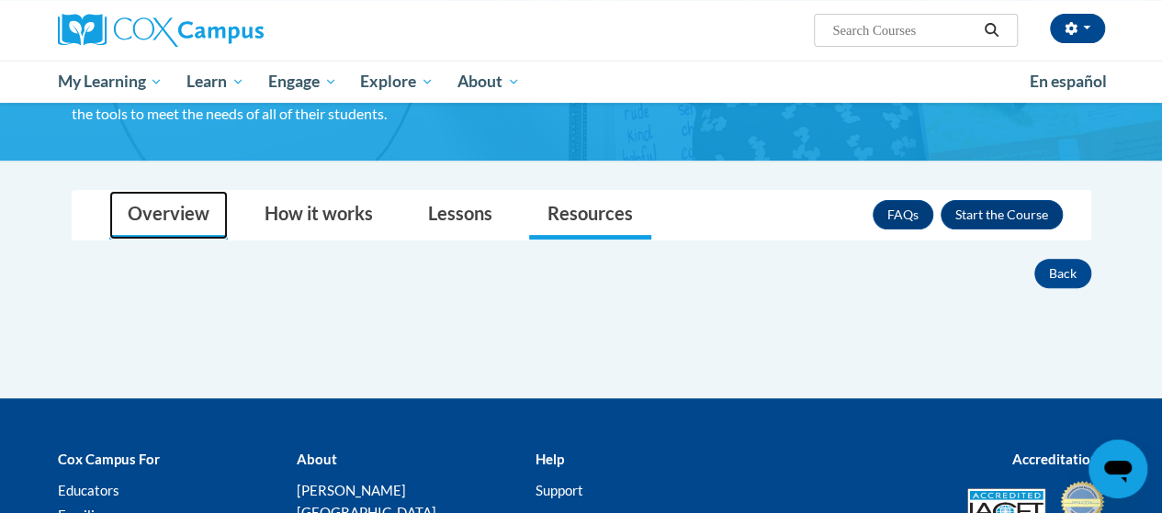
click at [176, 224] on link "Overview" at bounding box center [168, 215] width 118 height 49
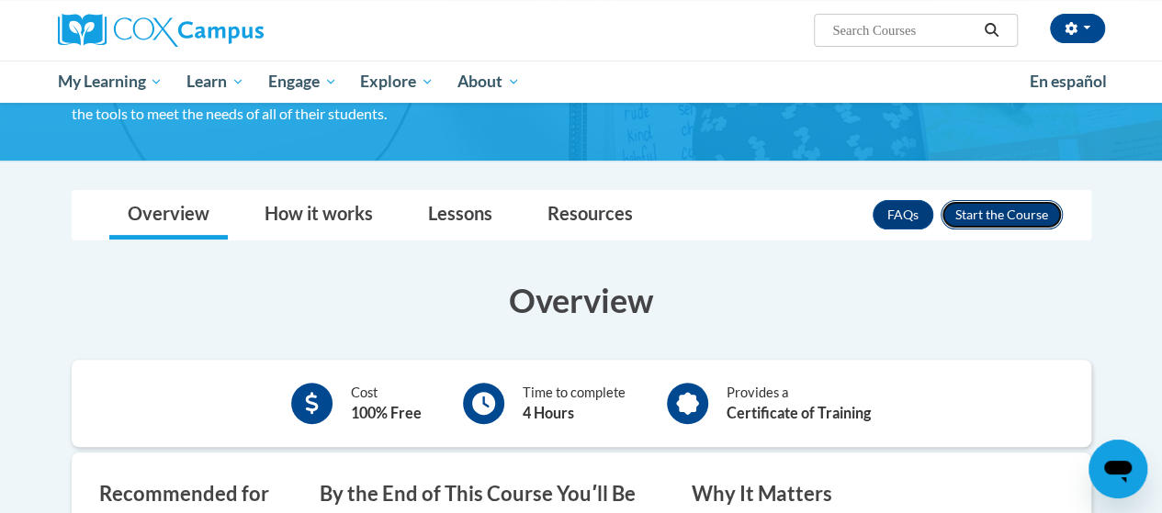
click at [969, 215] on button "Enroll" at bounding box center [1002, 214] width 122 height 29
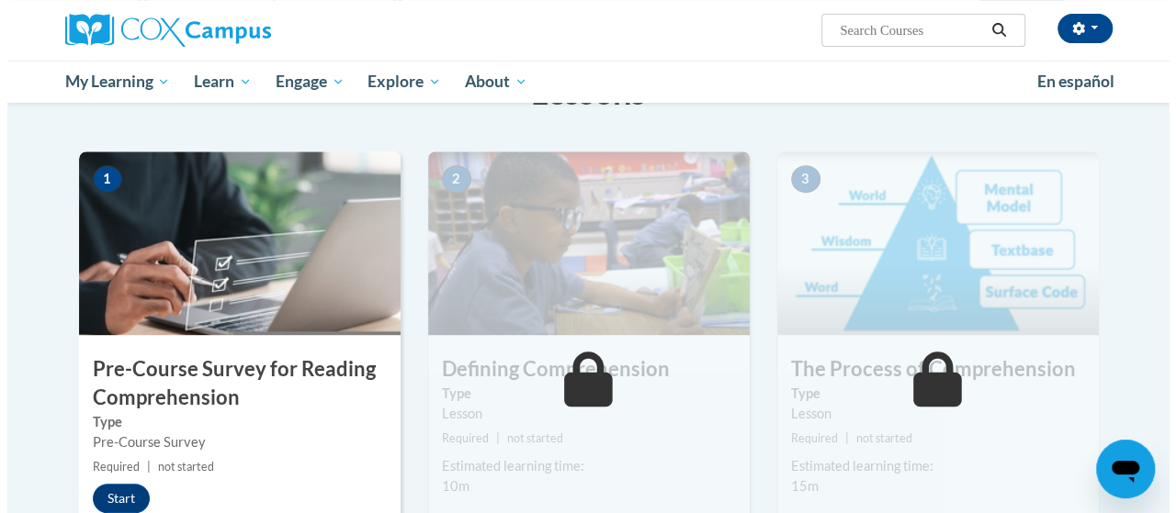
scroll to position [367, 0]
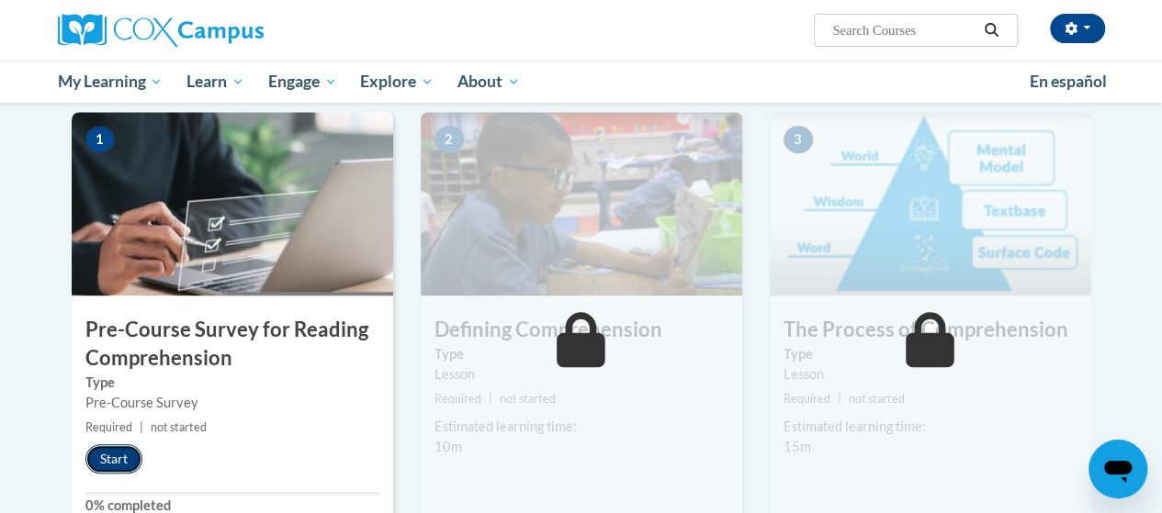
click at [127, 458] on button "Start" at bounding box center [113, 459] width 57 height 29
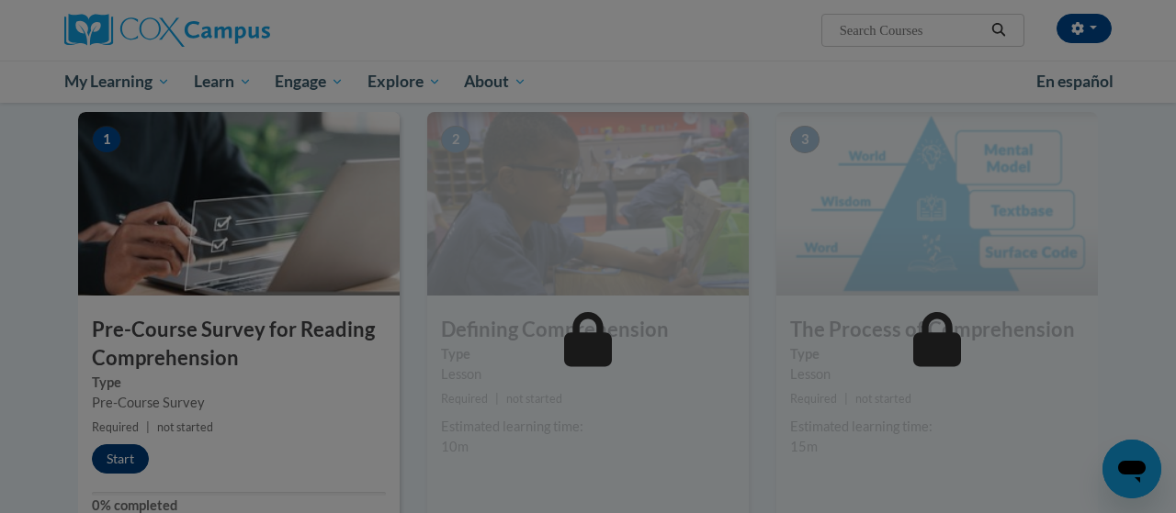
click at [126, 458] on div at bounding box center [588, 256] width 1176 height 513
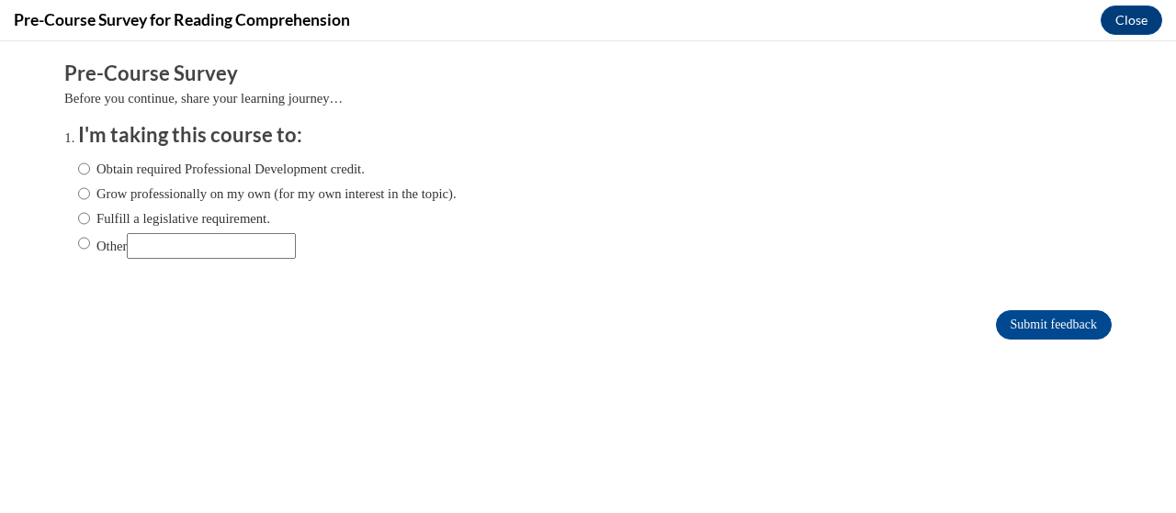
scroll to position [0, 0]
click at [89, 192] on label "Grow professionally on my own (for my own interest in the topic)." at bounding box center [267, 194] width 378 height 20
click at [89, 192] on input "Grow professionally on my own (for my own interest in the topic)." at bounding box center [84, 194] width 12 height 20
radio input "true"
click at [119, 170] on label "Obtain required Professional Development credit." at bounding box center [221, 169] width 287 height 20
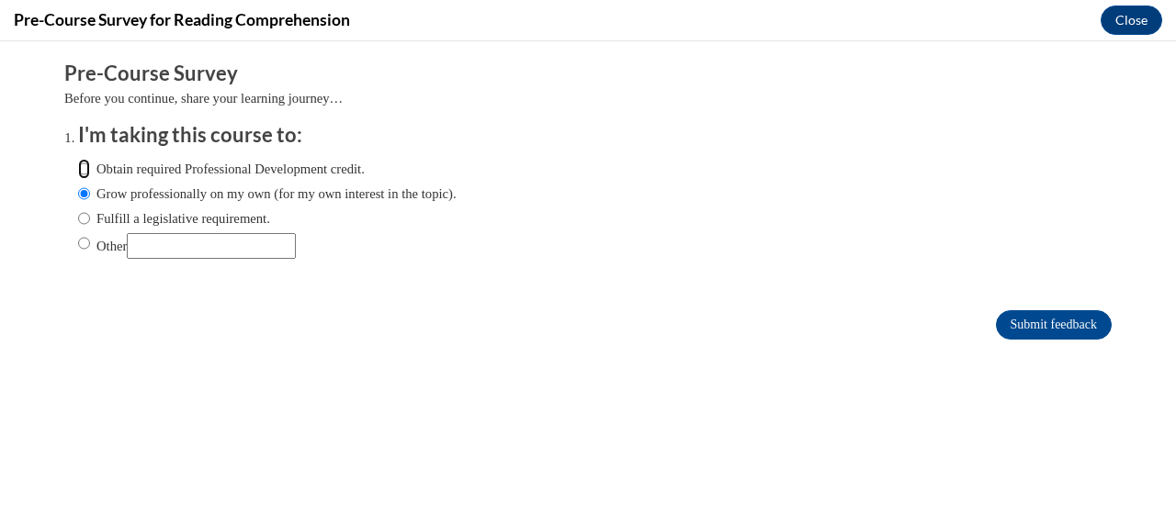
click at [90, 170] on input "Obtain required Professional Development credit." at bounding box center [84, 169] width 12 height 20
radio input "true"
click at [1020, 313] on input "Submit feedback" at bounding box center [1054, 324] width 116 height 29
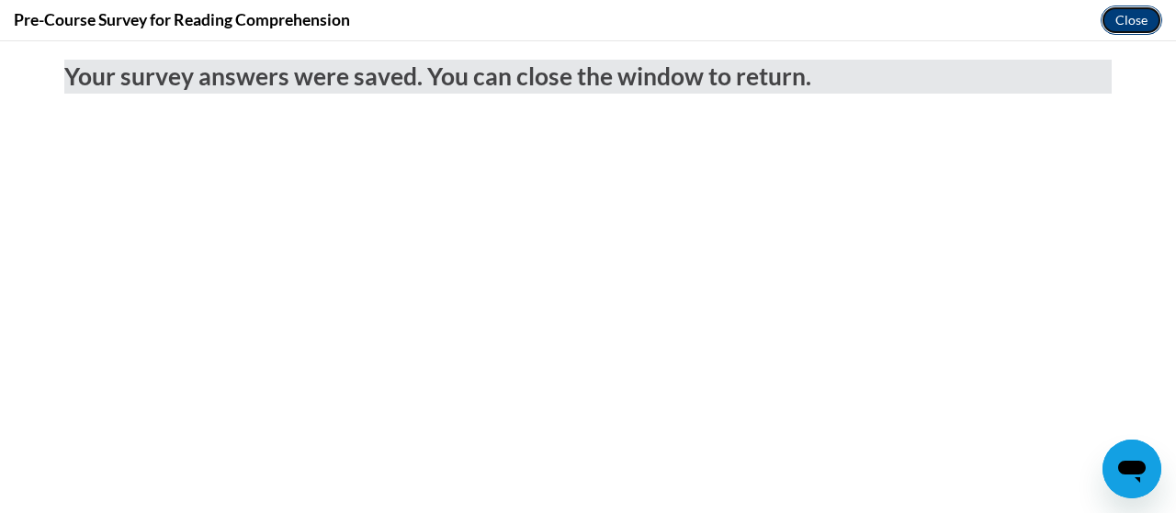
click at [1154, 18] on button "Close" at bounding box center [1131, 20] width 62 height 29
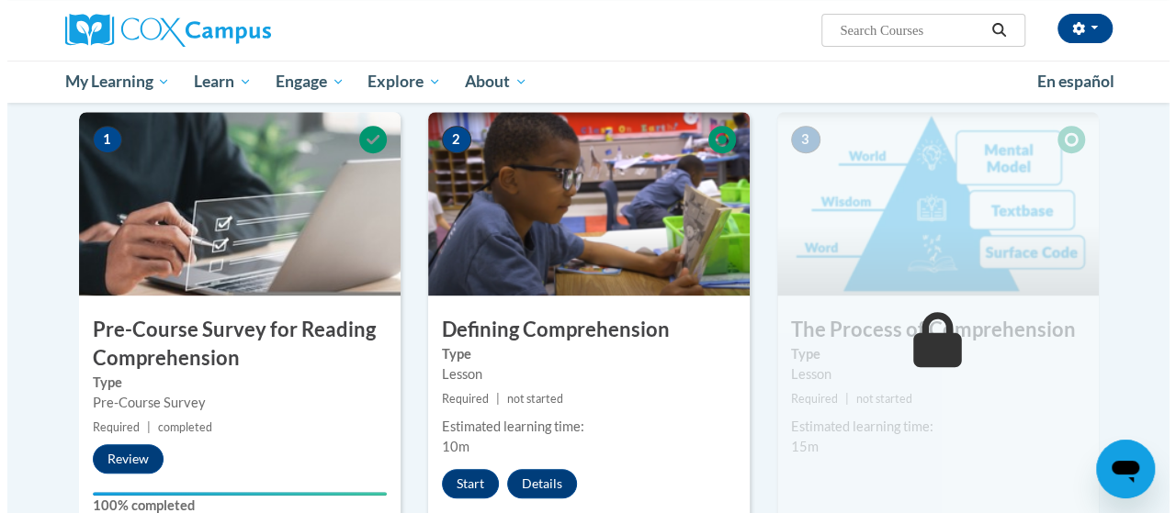
scroll to position [459, 0]
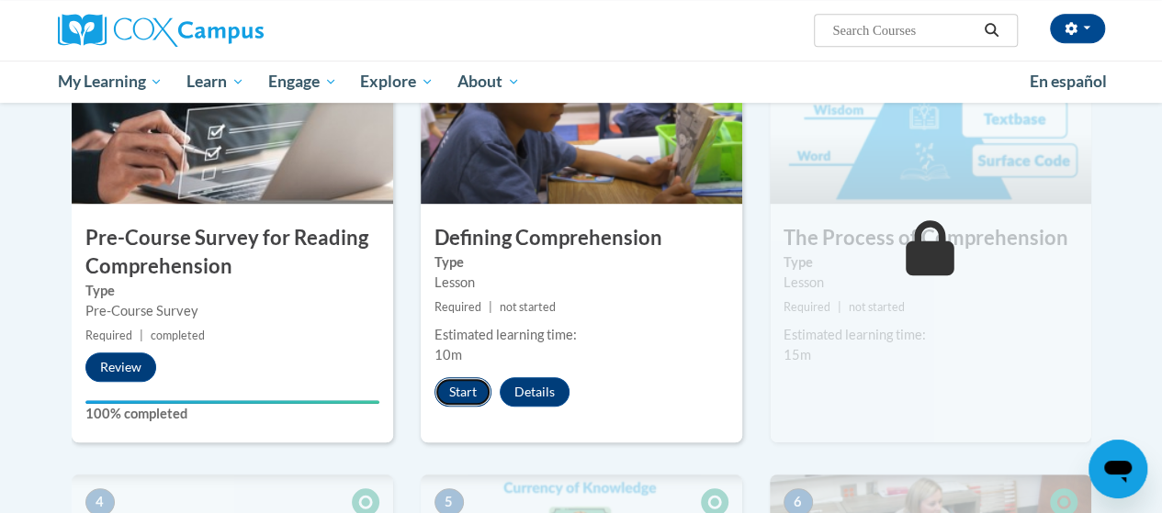
click at [457, 389] on button "Start" at bounding box center [462, 392] width 57 height 29
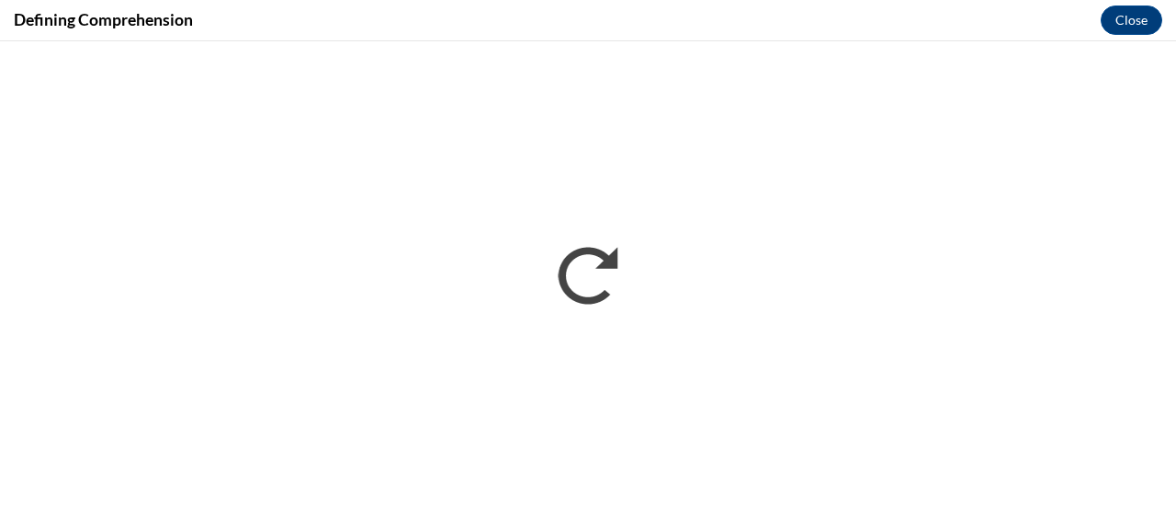
scroll to position [0, 0]
